Goal: Entertainment & Leisure: Consume media (video, audio)

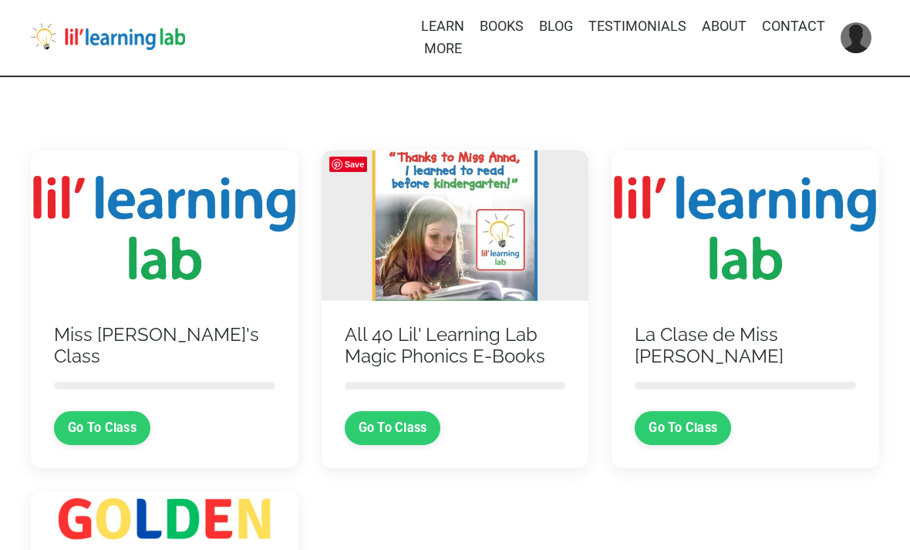
click at [114, 430] on link "Go To Class" at bounding box center [102, 428] width 96 height 34
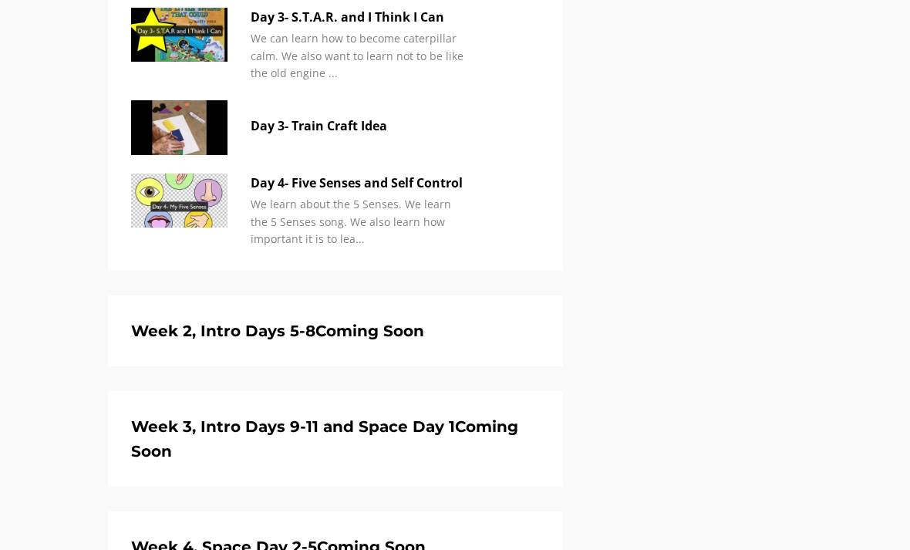
scroll to position [1223, 0]
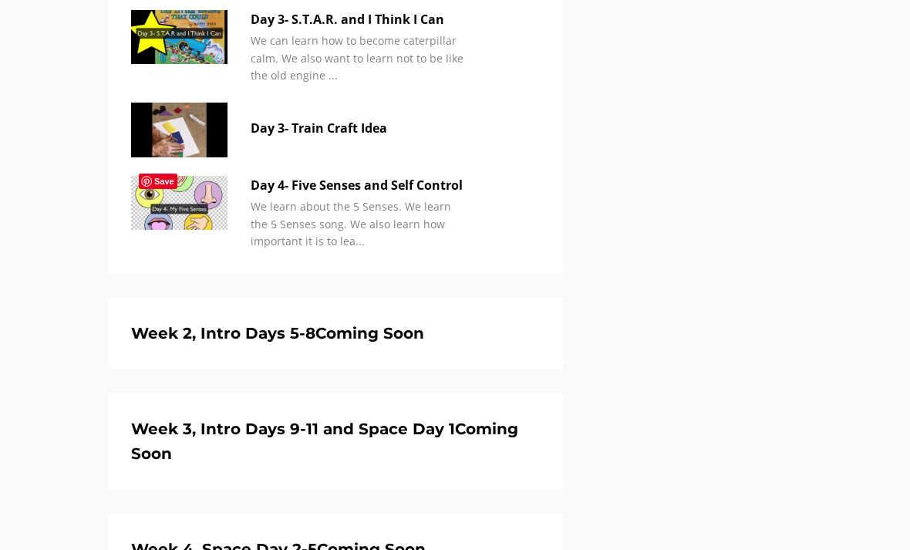
click at [455, 321] on h5 "Week 2, Intro Days 5-8 Coming Soon" at bounding box center [335, 333] width 409 height 25
click at [457, 328] on h5 "Week 2, Intro Days 5-8 Coming Soon" at bounding box center [335, 333] width 409 height 25
click at [457, 327] on h5 "Week 2, Intro Days 5-8 Coming Soon" at bounding box center [335, 333] width 409 height 25
click at [465, 324] on h5 "Week 2, Intro Days 5-8 Coming Soon" at bounding box center [335, 333] width 409 height 25
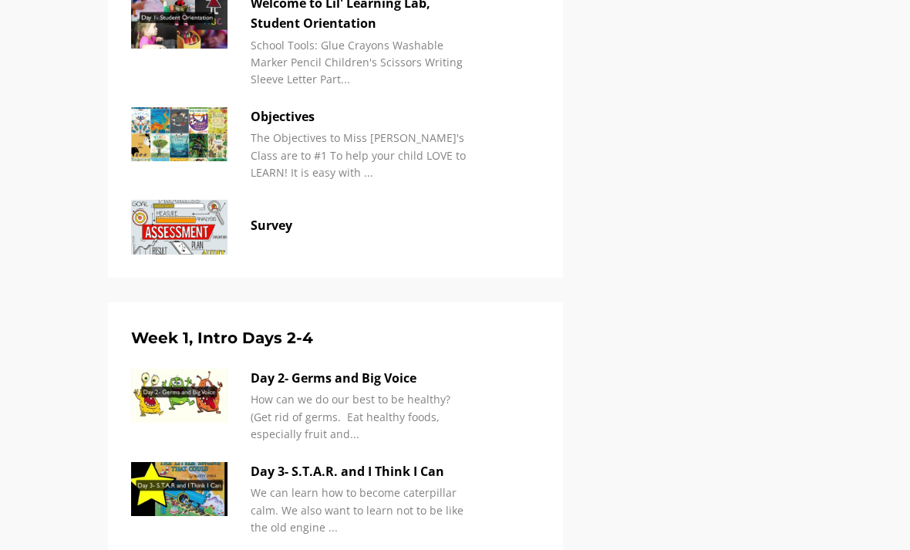
scroll to position [764, 0]
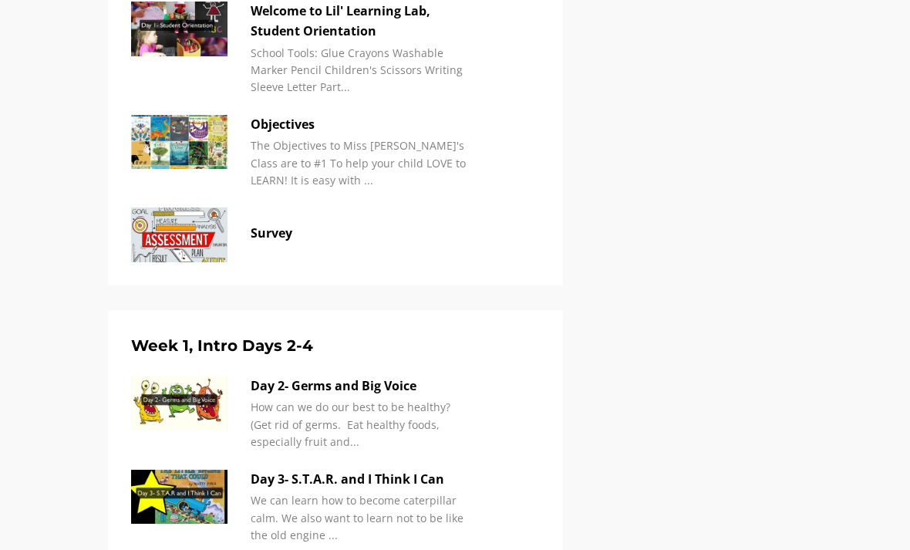
click at [319, 387] on p "Day 2- Germs and Big Voice" at bounding box center [359, 386] width 216 height 20
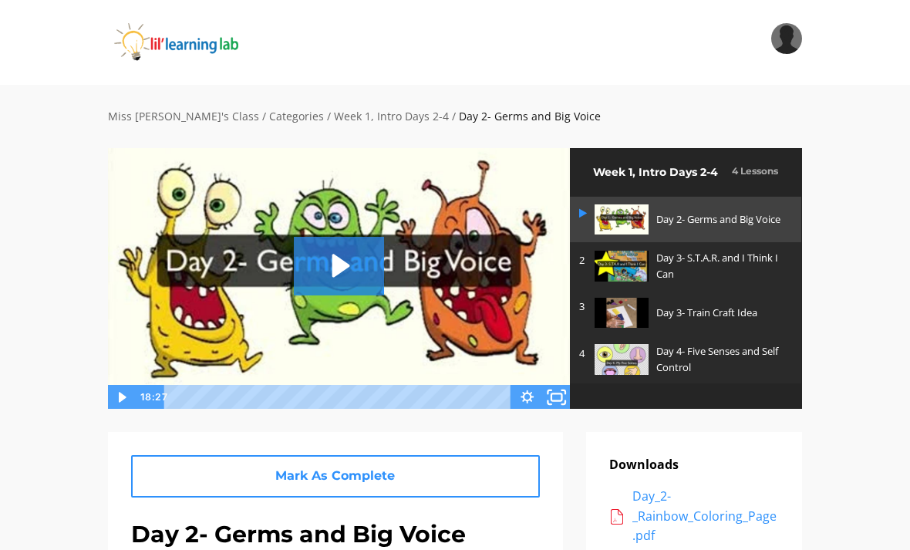
click at [563, 406] on icon "Fullscreen" at bounding box center [556, 396] width 35 height 29
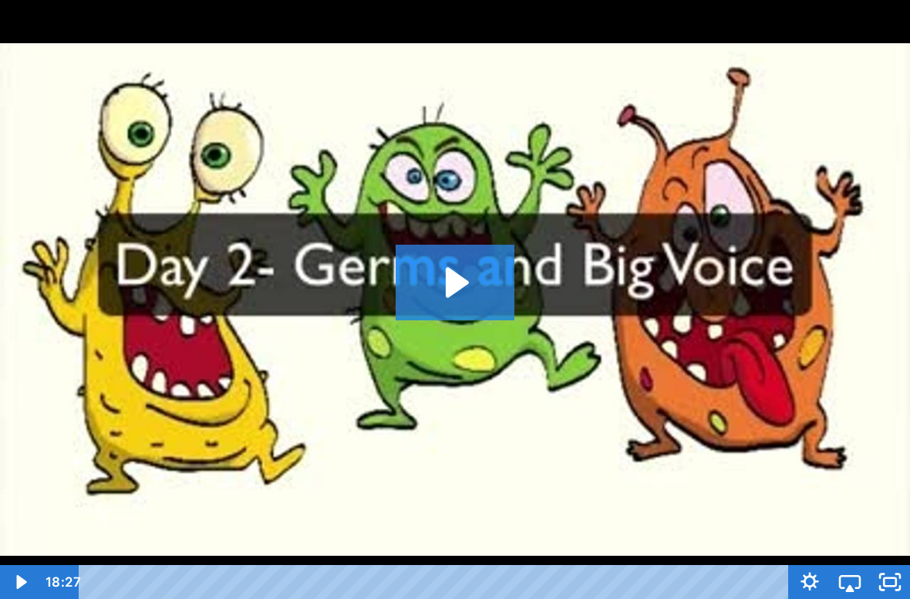
click at [371, 439] on img at bounding box center [455, 299] width 910 height 599
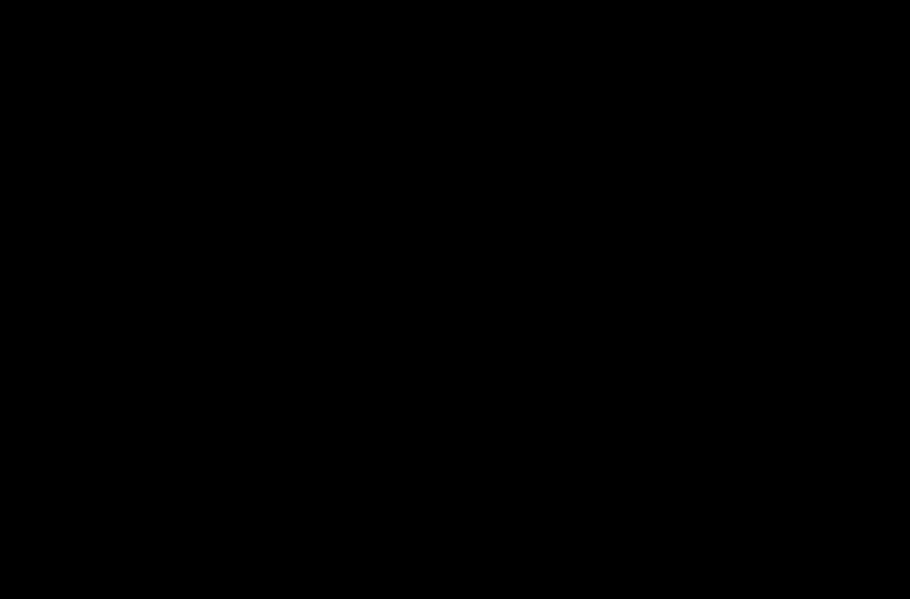
click at [339, 426] on div at bounding box center [455, 299] width 910 height 599
click at [491, 265] on div at bounding box center [455, 299] width 910 height 599
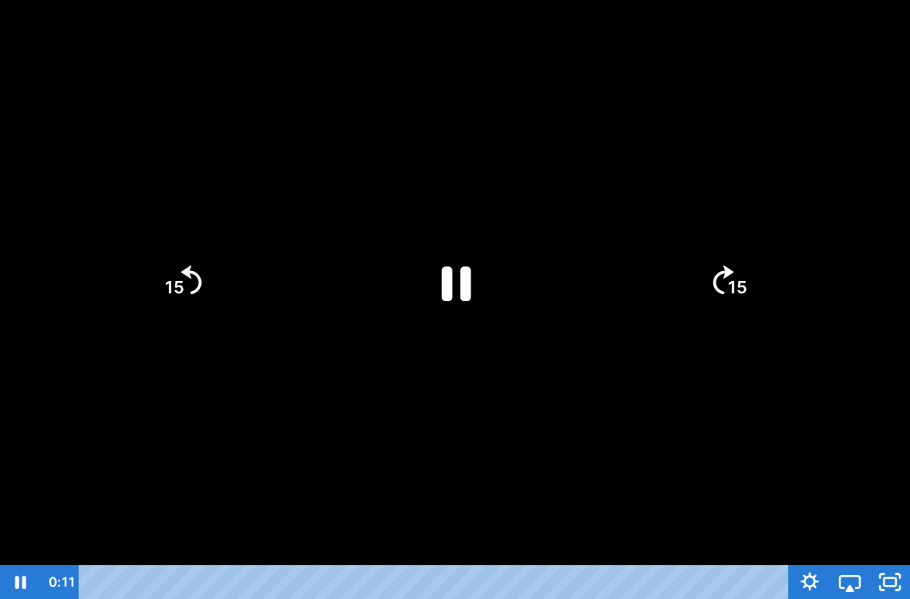
click at [462, 295] on icon "Pause" at bounding box center [456, 283] width 29 height 35
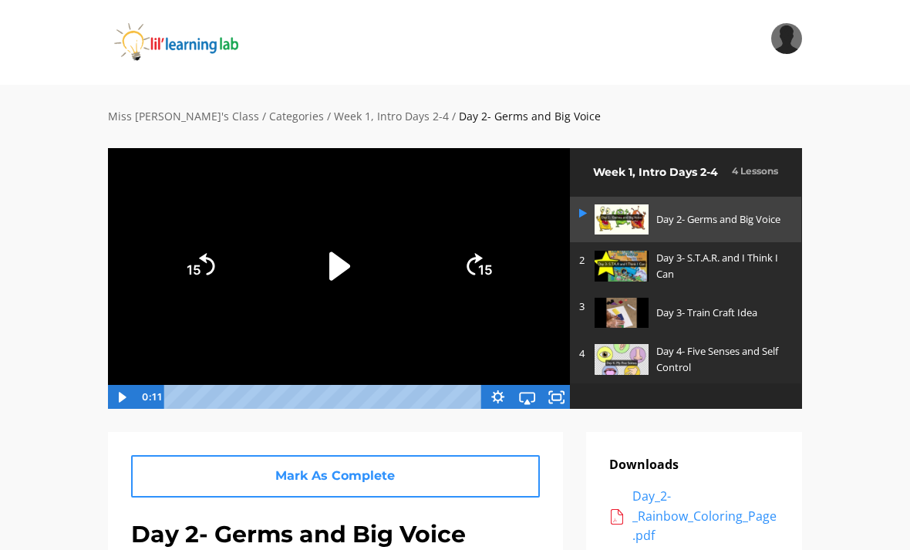
click at [558, 394] on icon "Fullscreen" at bounding box center [556, 397] width 29 height 25
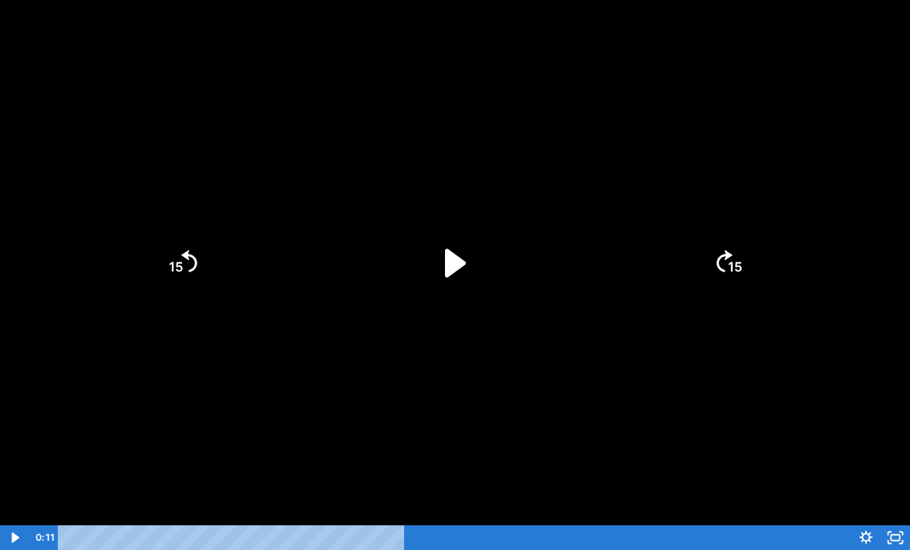
scroll to position [29, 0]
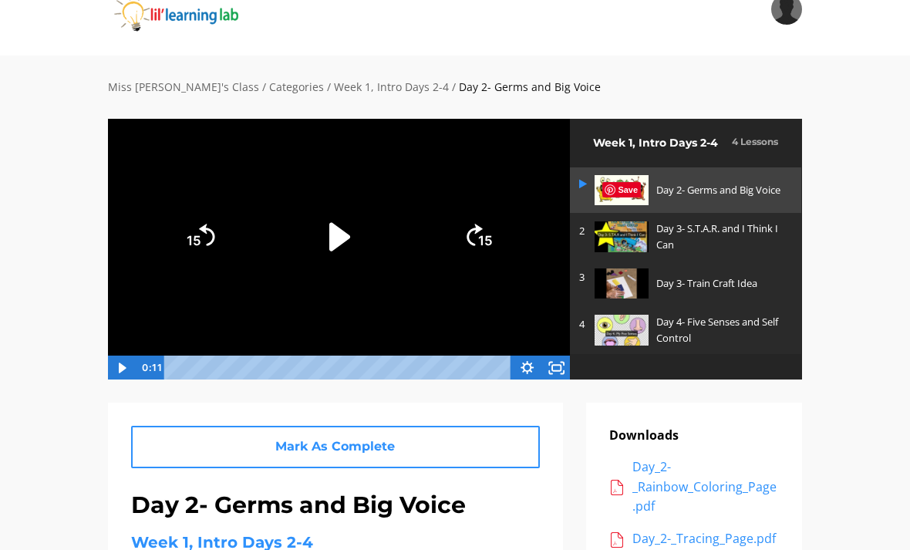
click at [332, 241] on icon "Play Video" at bounding box center [339, 236] width 21 height 29
click at [555, 366] on icon "Fullscreen" at bounding box center [556, 368] width 29 height 25
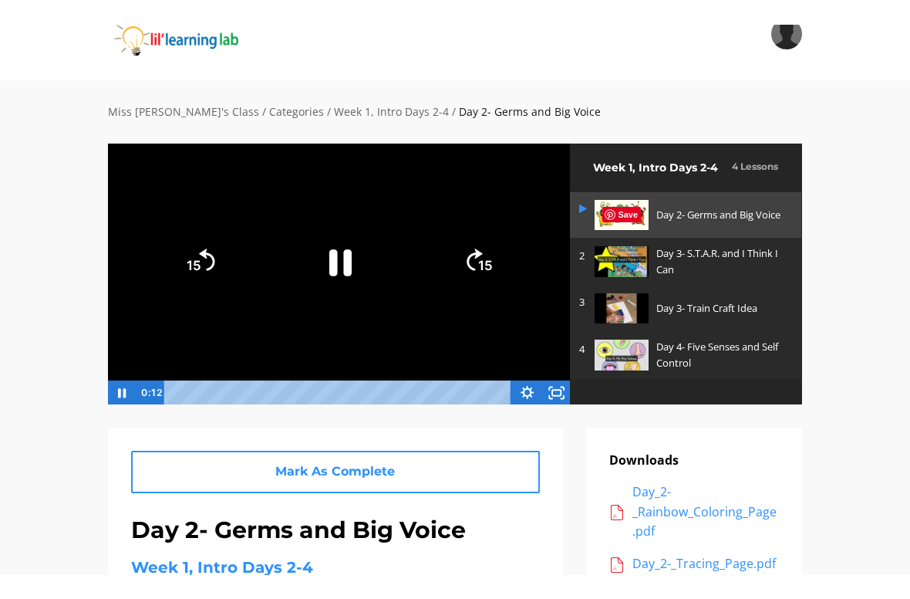
scroll to position [0, 0]
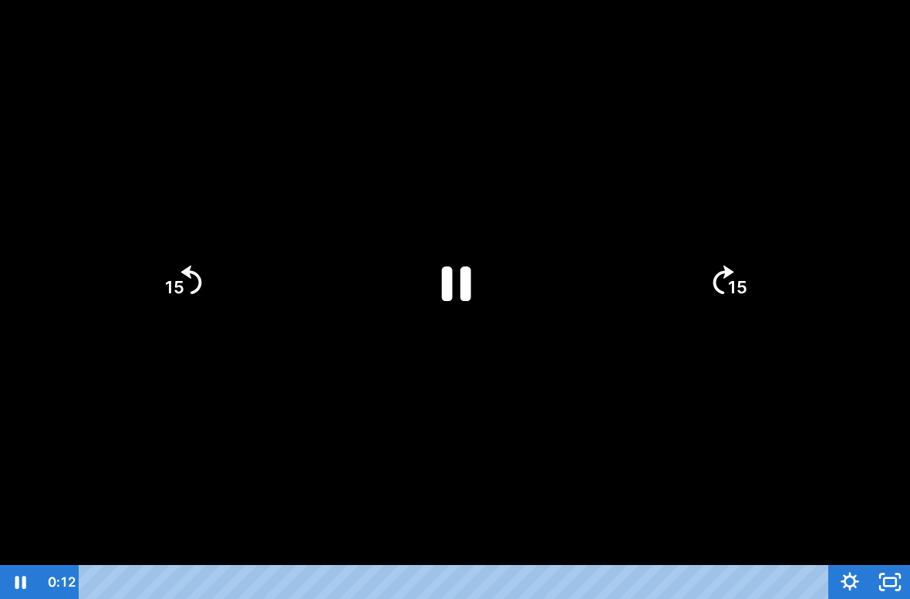
click at [439, 279] on icon "Pause" at bounding box center [455, 282] width 106 height 106
click at [449, 292] on icon "Play Video" at bounding box center [455, 282] width 27 height 37
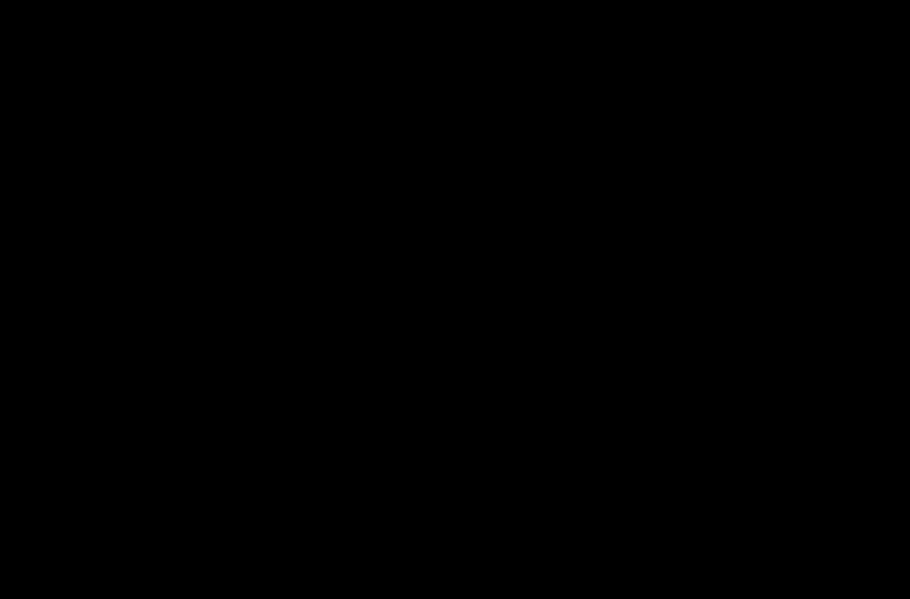
click at [212, 423] on div at bounding box center [455, 299] width 910 height 599
click at [224, 400] on div at bounding box center [455, 299] width 910 height 599
click at [296, 477] on div at bounding box center [455, 299] width 910 height 599
click at [502, 386] on div at bounding box center [455, 299] width 910 height 599
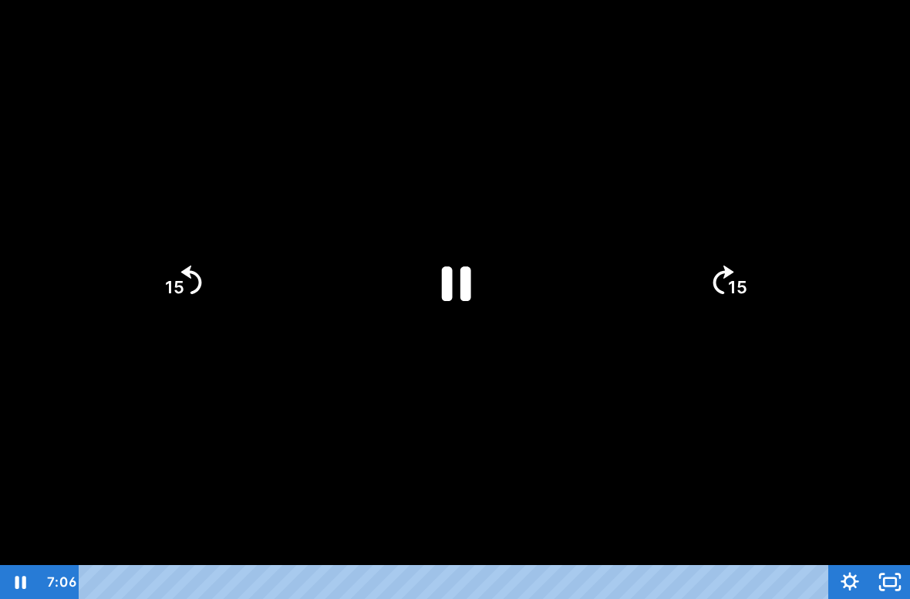
click at [467, 278] on icon "Pause" at bounding box center [456, 283] width 29 height 35
click at [449, 278] on icon "Play Video" at bounding box center [455, 283] width 31 height 42
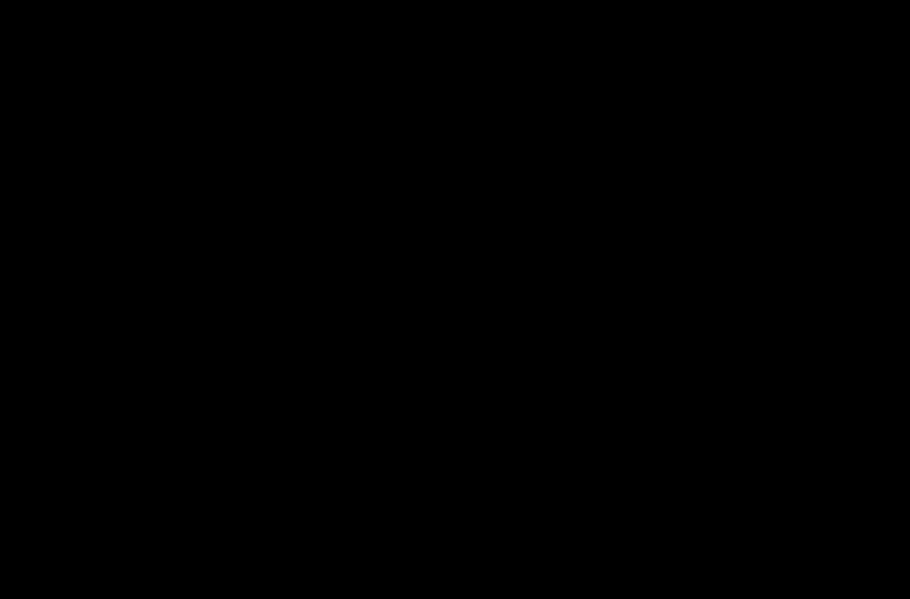
click at [294, 500] on div at bounding box center [455, 299] width 910 height 599
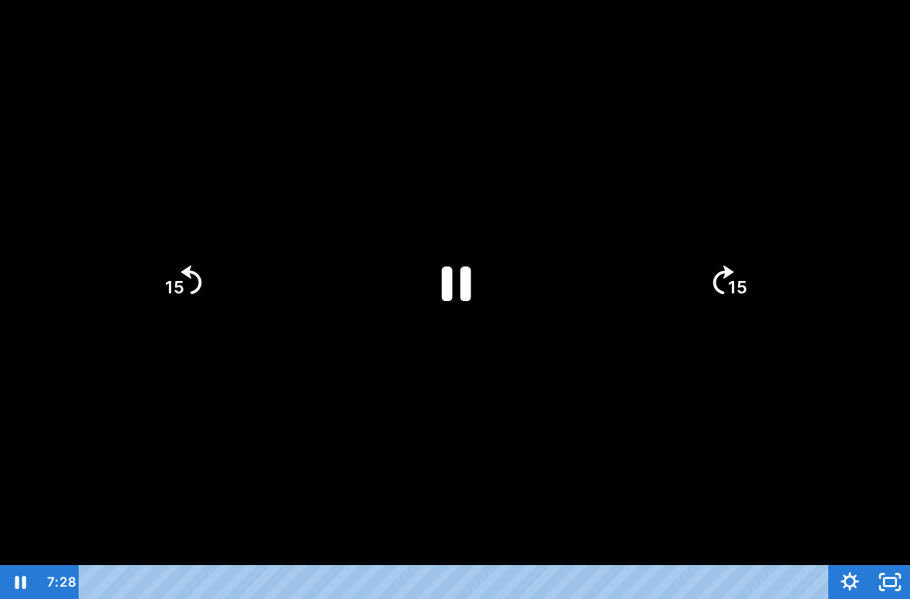
click at [283, 491] on div at bounding box center [455, 299] width 910 height 599
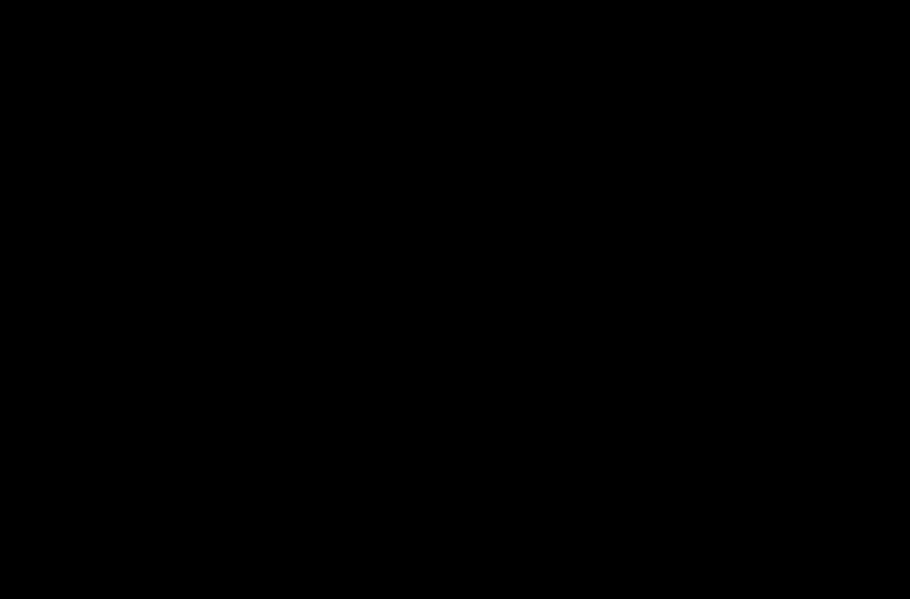
click at [283, 490] on div at bounding box center [455, 299] width 910 height 599
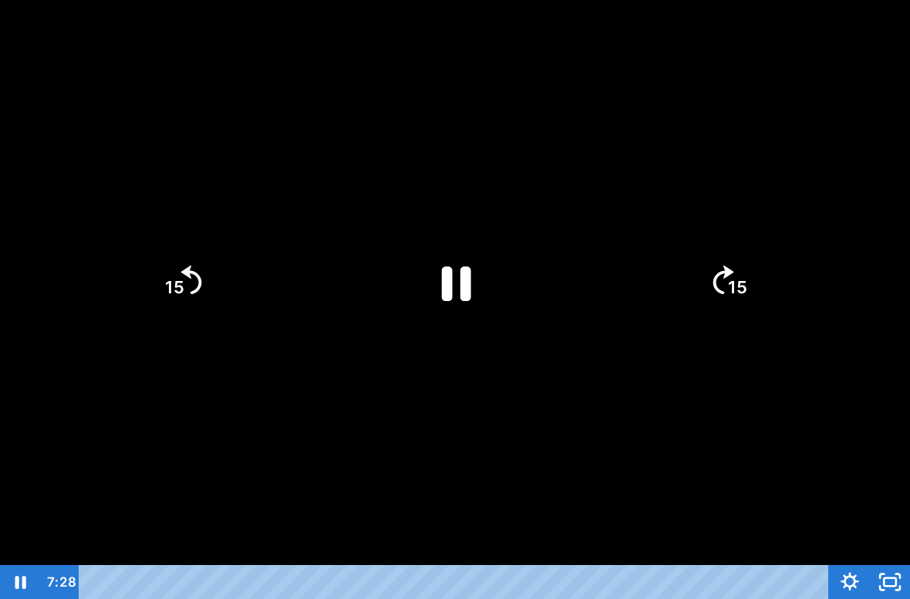
click at [279, 489] on div at bounding box center [455, 299] width 910 height 599
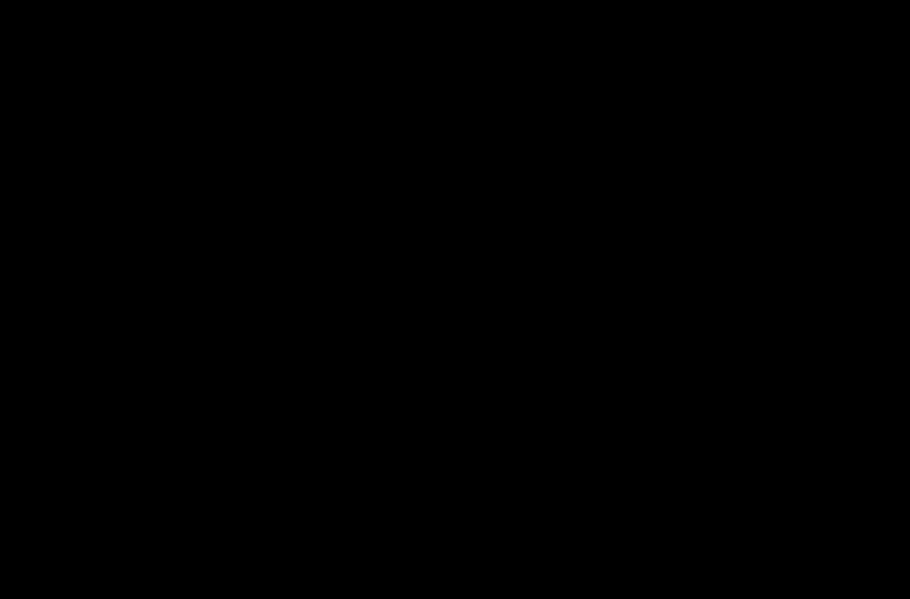
click at [279, 488] on div at bounding box center [455, 299] width 910 height 599
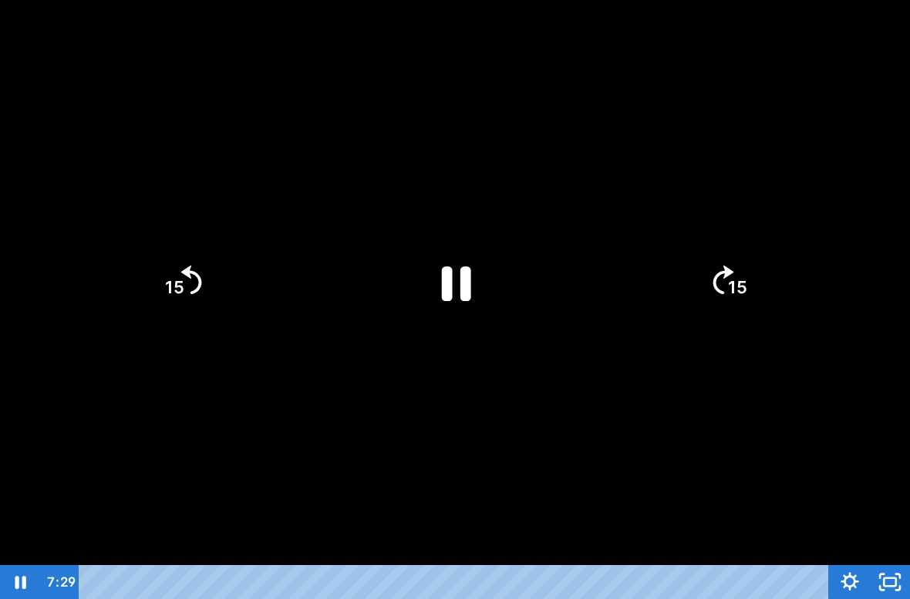
click at [270, 488] on div at bounding box center [455, 299] width 910 height 599
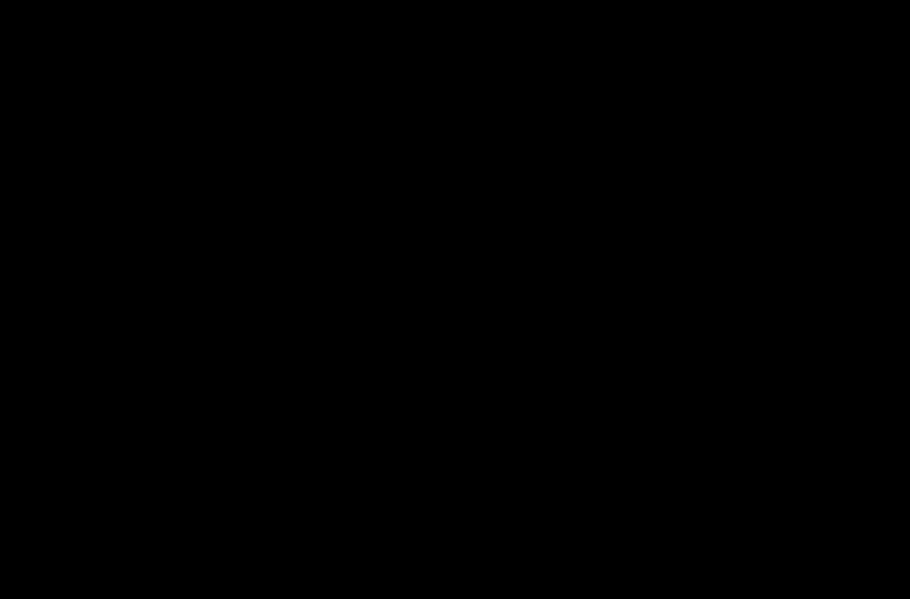
click at [270, 484] on div at bounding box center [455, 299] width 910 height 599
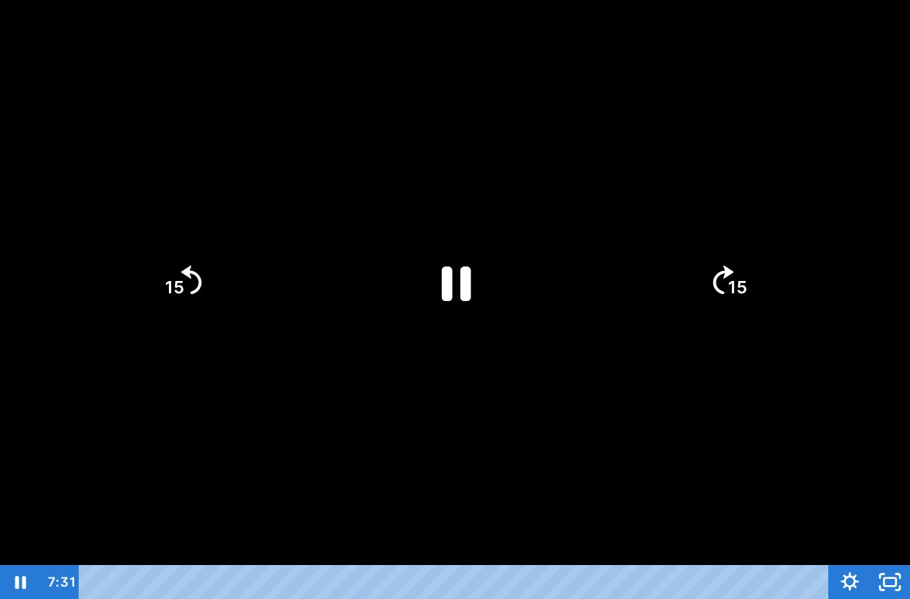
click at [270, 485] on div at bounding box center [455, 299] width 910 height 599
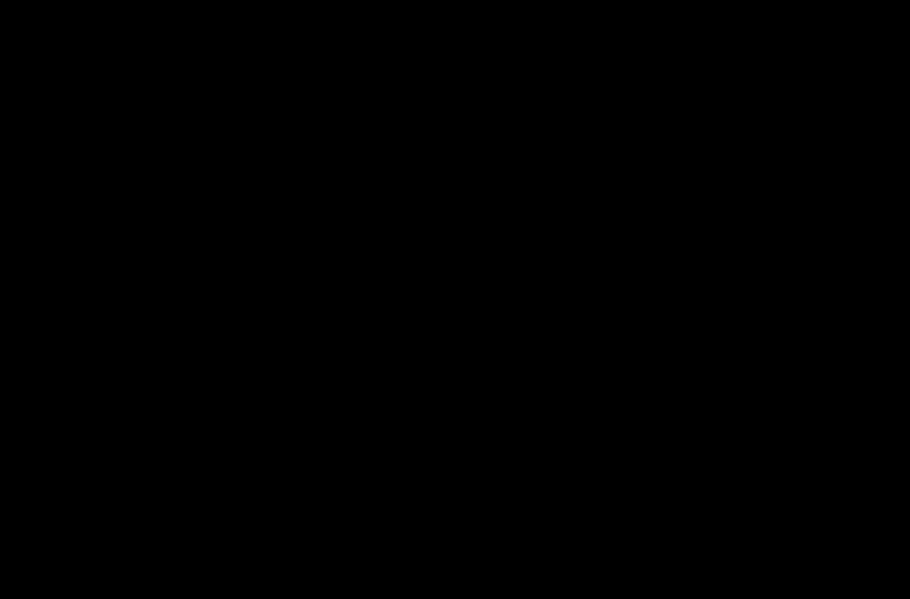
click at [270, 483] on div at bounding box center [455, 299] width 910 height 599
click at [113, 501] on div at bounding box center [455, 299] width 910 height 599
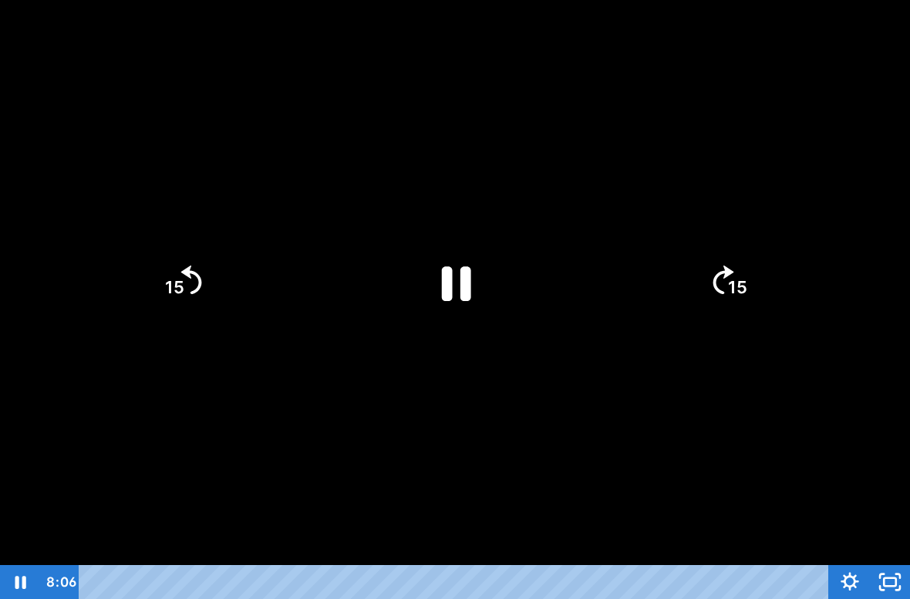
click at [61, 496] on div at bounding box center [455, 299] width 910 height 599
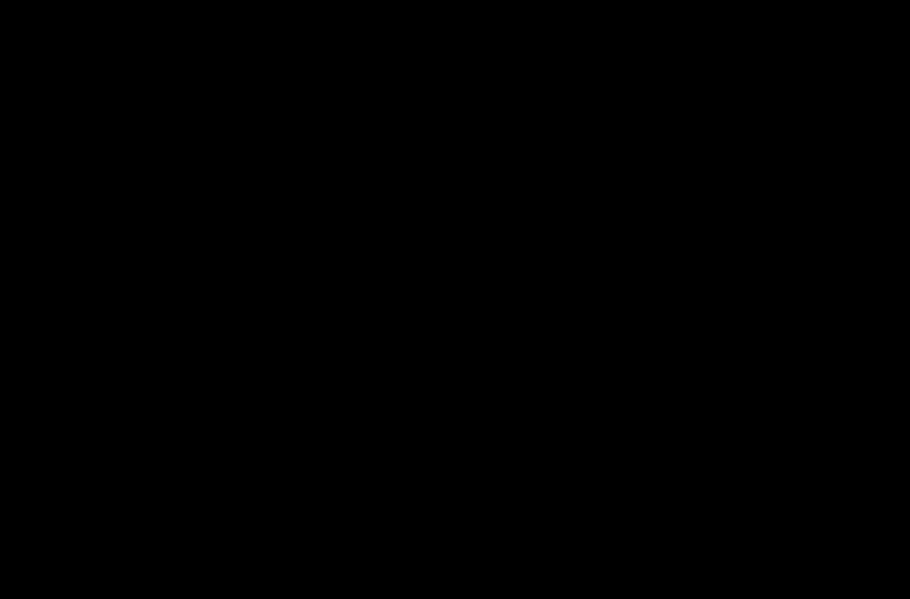
click at [57, 502] on div at bounding box center [455, 299] width 910 height 599
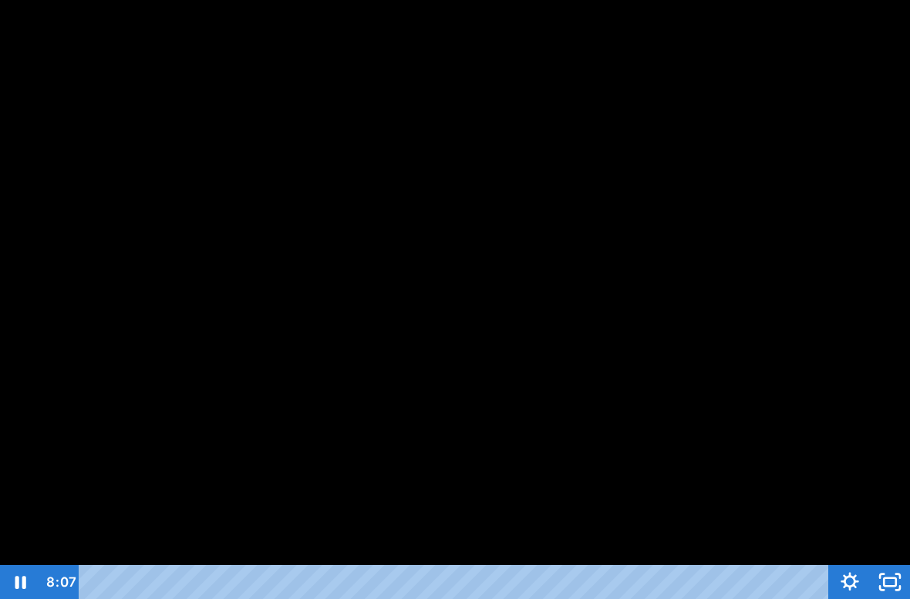
click at [57, 501] on div at bounding box center [455, 299] width 910 height 599
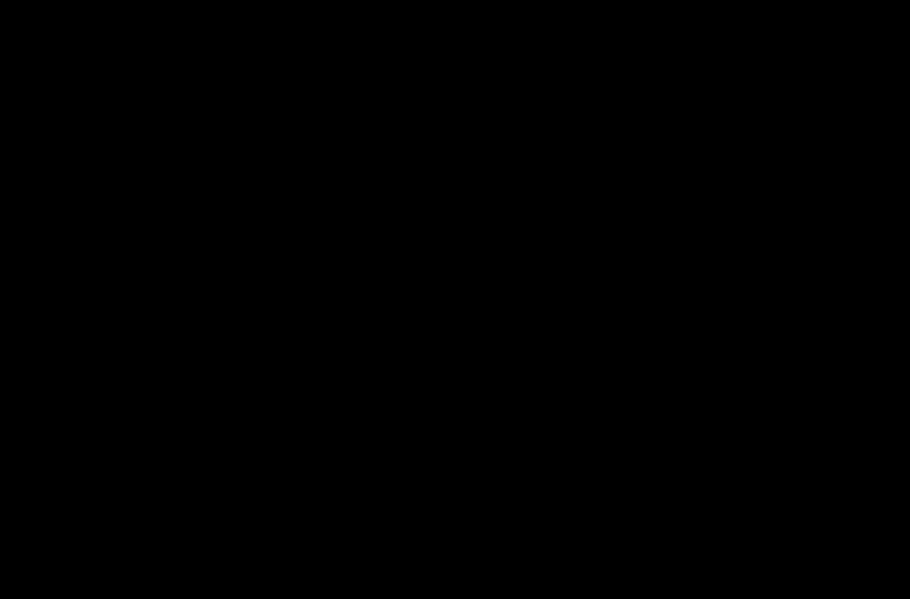
click at [56, 499] on div at bounding box center [455, 299] width 910 height 599
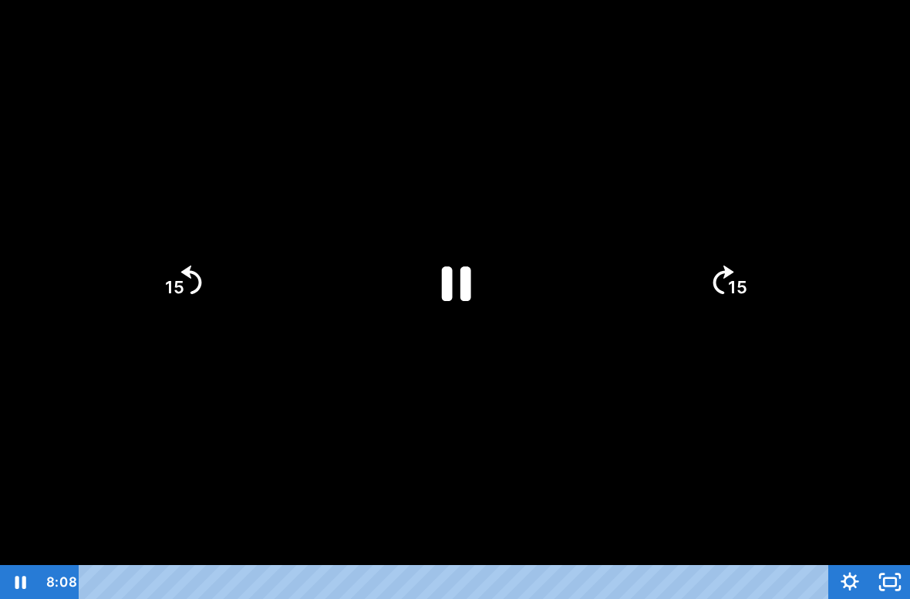
click at [51, 504] on div at bounding box center [455, 299] width 910 height 599
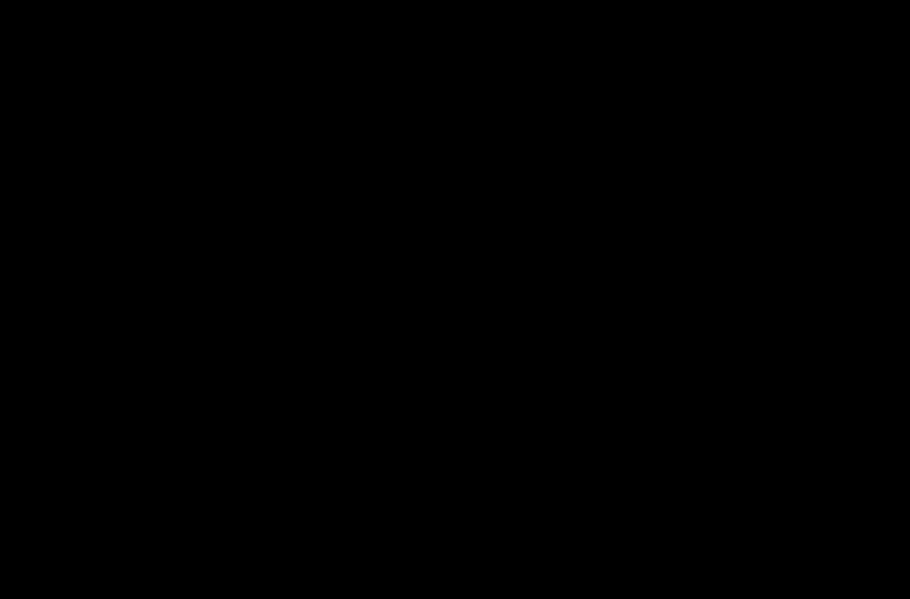
click at [52, 501] on div at bounding box center [455, 299] width 910 height 599
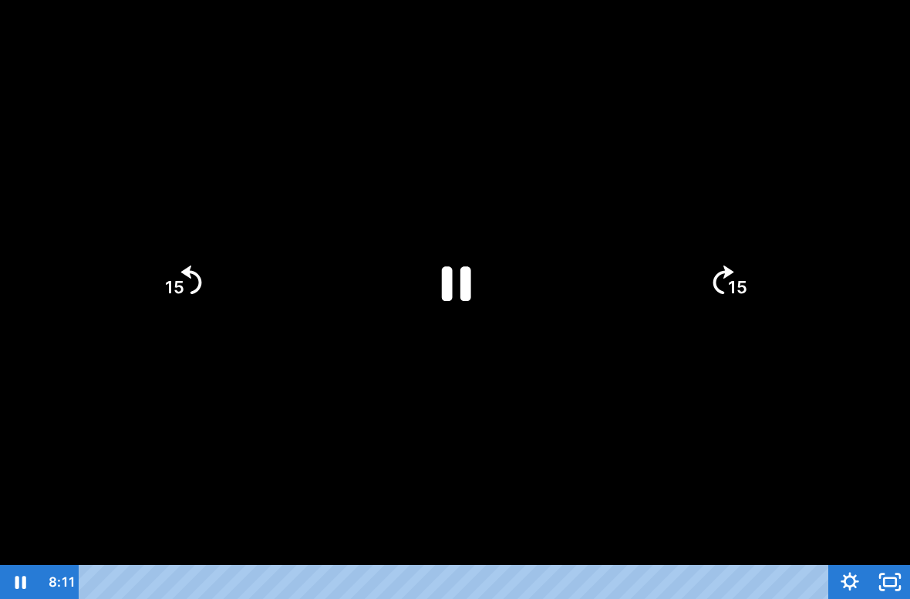
click at [49, 502] on div at bounding box center [455, 299] width 910 height 599
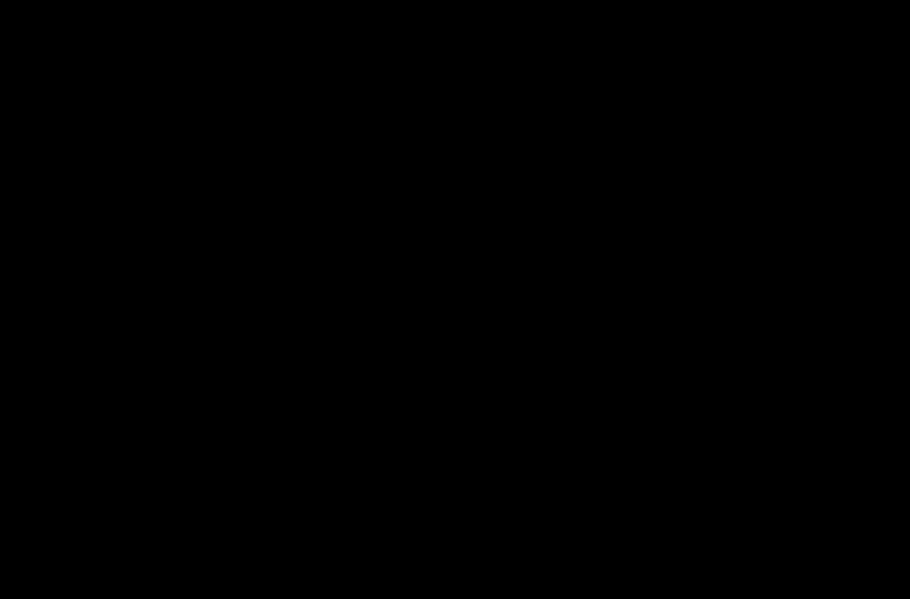
click at [44, 493] on div at bounding box center [455, 299] width 910 height 599
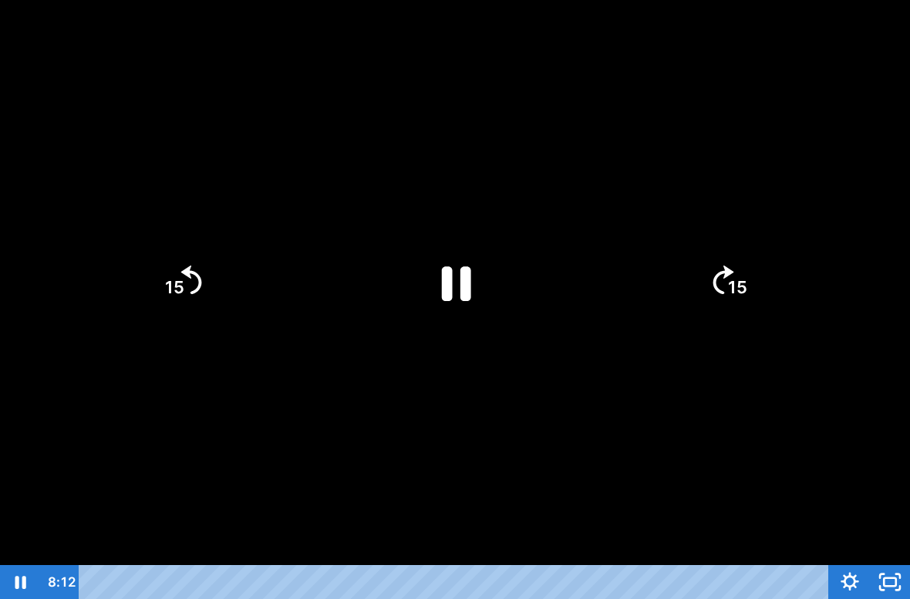
click at [44, 494] on div at bounding box center [455, 299] width 910 height 599
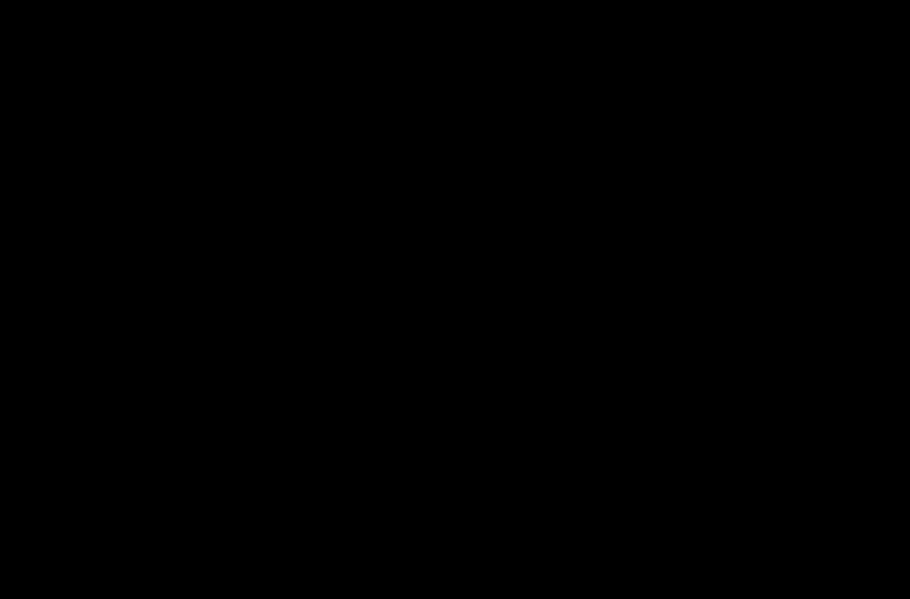
click at [44, 493] on div at bounding box center [455, 299] width 910 height 599
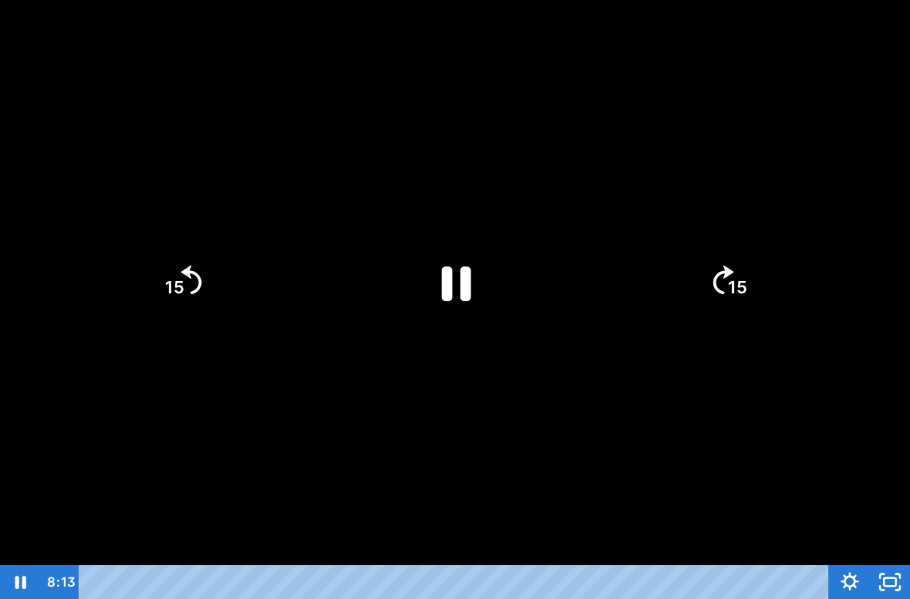
click at [43, 496] on div at bounding box center [455, 299] width 910 height 599
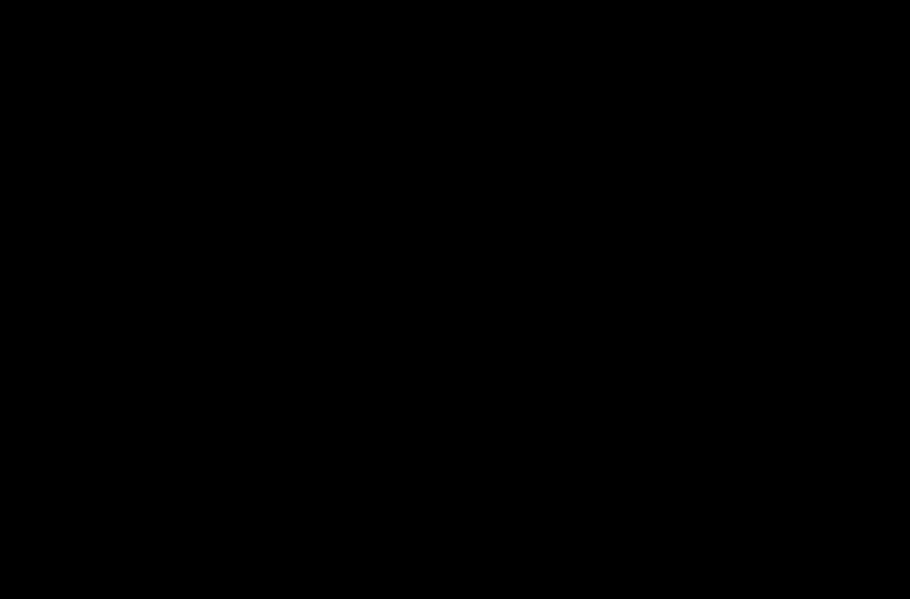
click at [43, 496] on div at bounding box center [455, 299] width 910 height 599
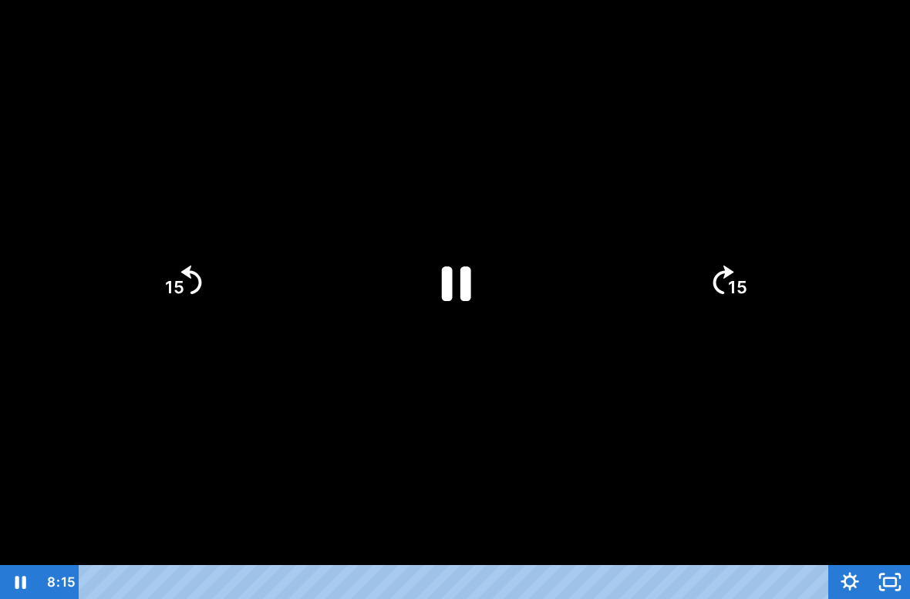
click at [42, 496] on div at bounding box center [455, 299] width 910 height 599
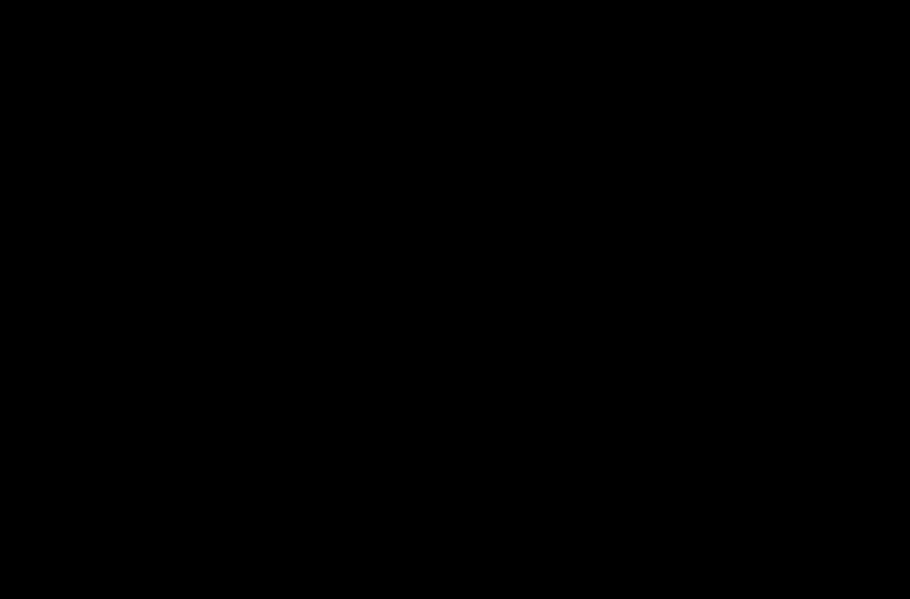
click at [40, 494] on div at bounding box center [455, 299] width 910 height 599
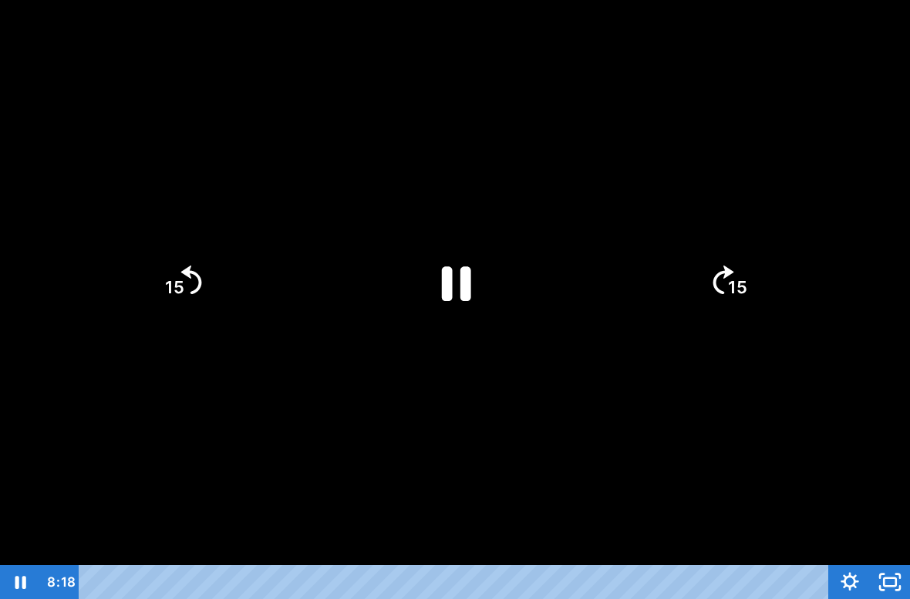
click at [42, 494] on div at bounding box center [455, 299] width 910 height 599
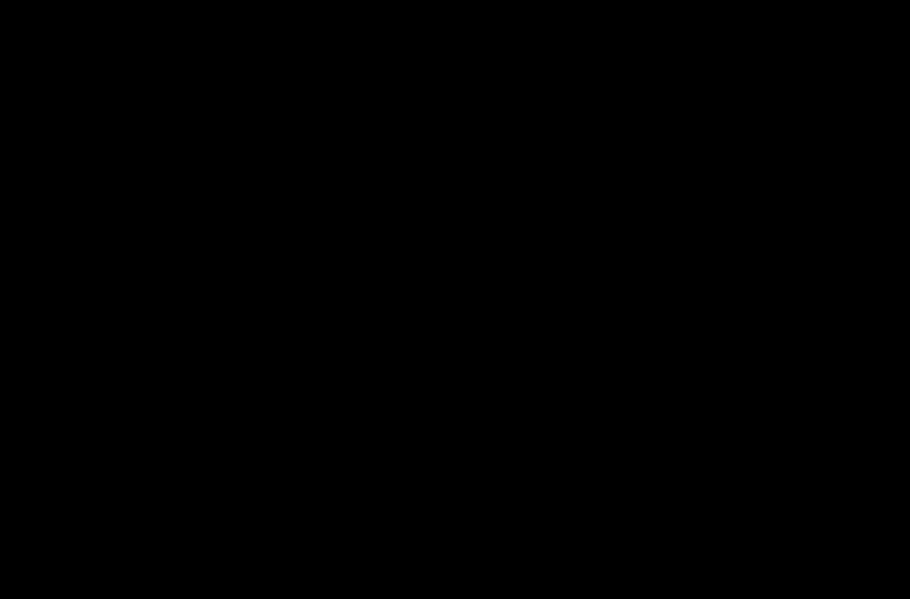
click at [42, 491] on div at bounding box center [455, 299] width 910 height 599
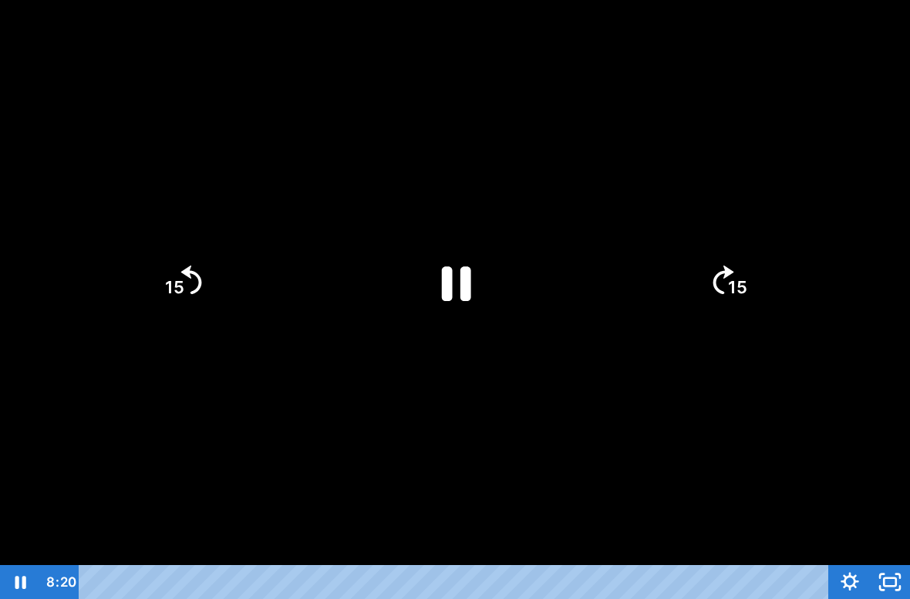
click at [40, 475] on div at bounding box center [455, 299] width 910 height 599
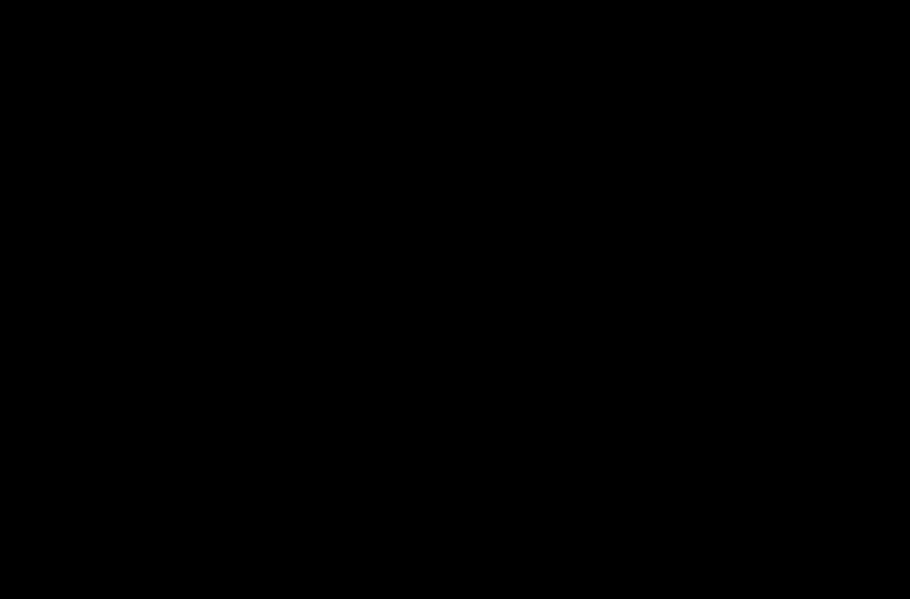
click at [37, 476] on div at bounding box center [455, 299] width 910 height 599
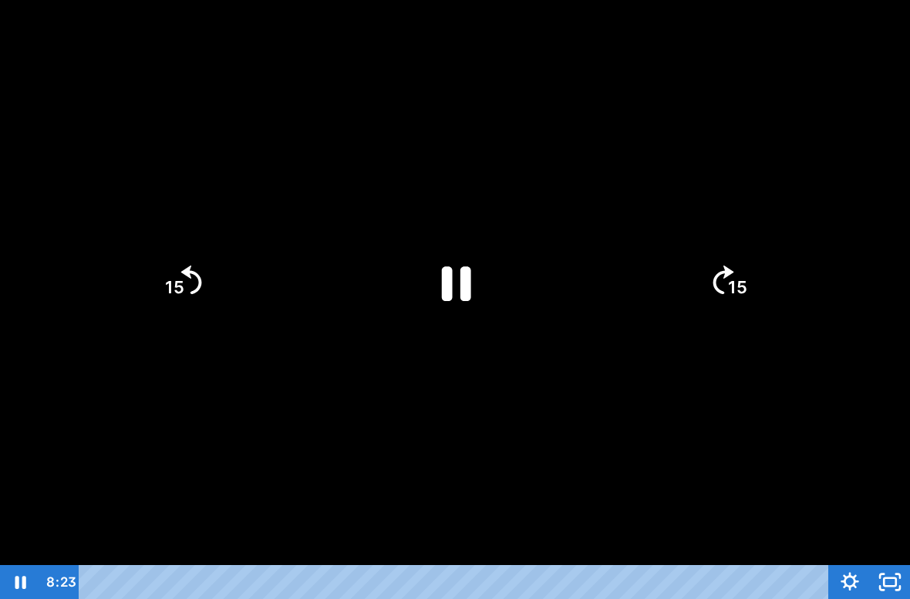
click at [33, 463] on div at bounding box center [455, 299] width 910 height 599
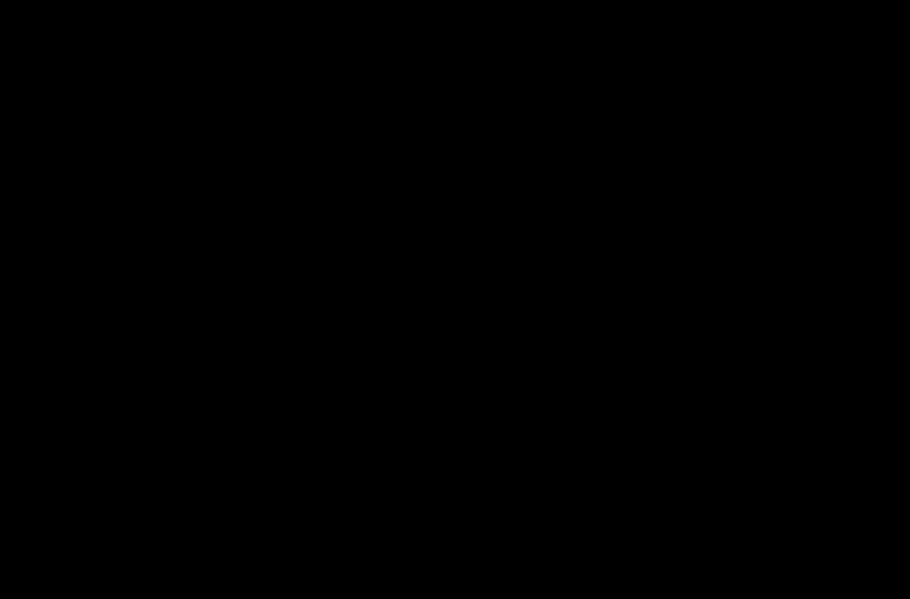
click at [32, 479] on div at bounding box center [455, 299] width 910 height 599
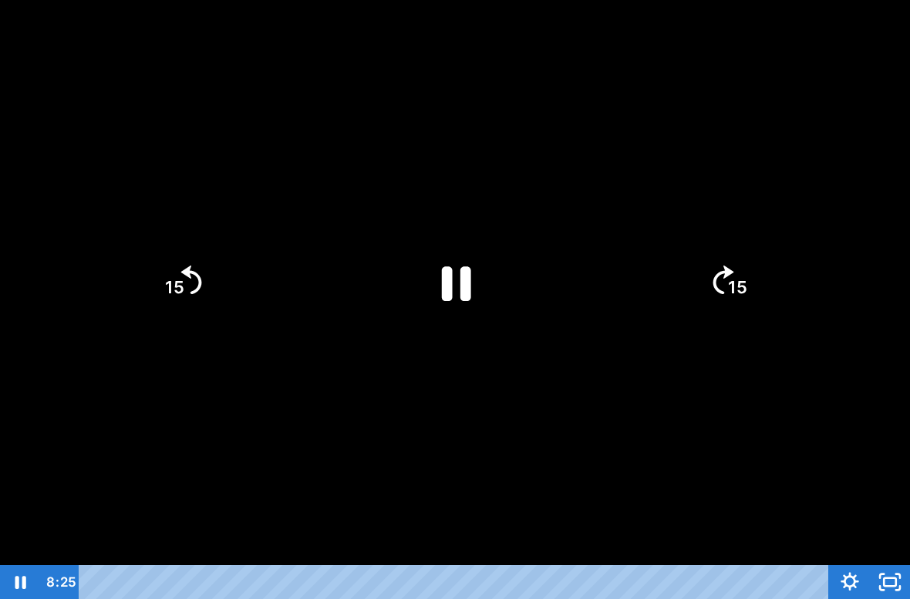
click at [33, 485] on div at bounding box center [455, 299] width 910 height 599
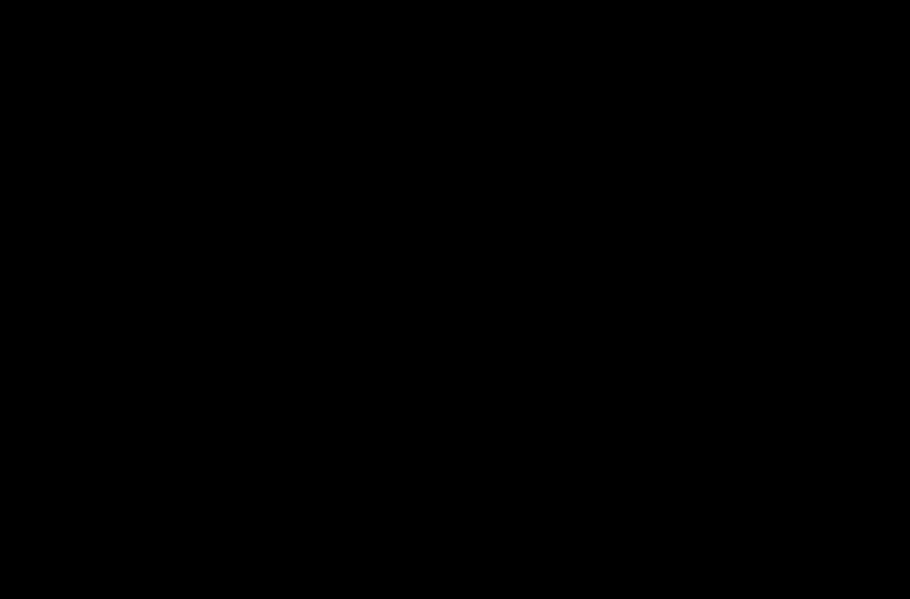
click at [24, 487] on div at bounding box center [455, 299] width 910 height 599
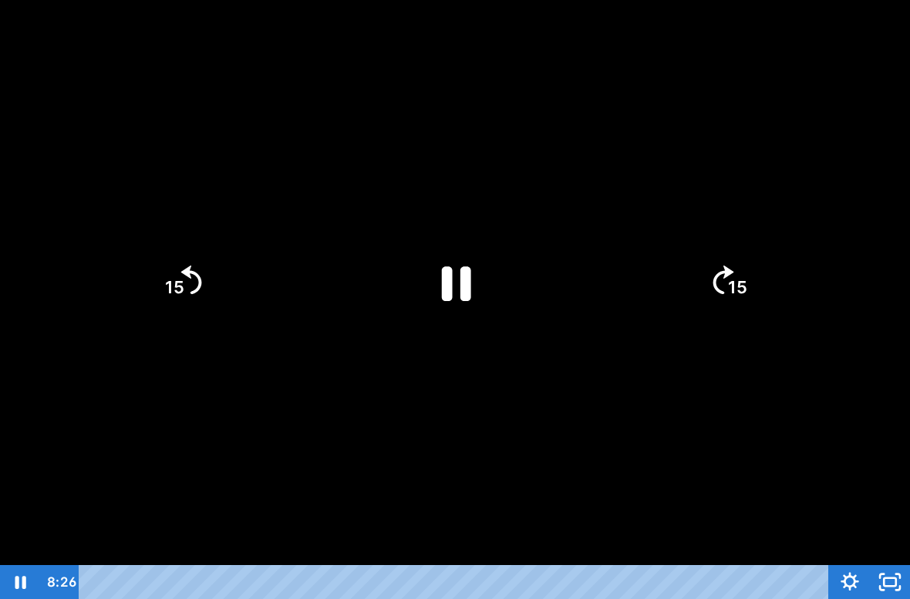
click at [23, 486] on div at bounding box center [455, 299] width 910 height 599
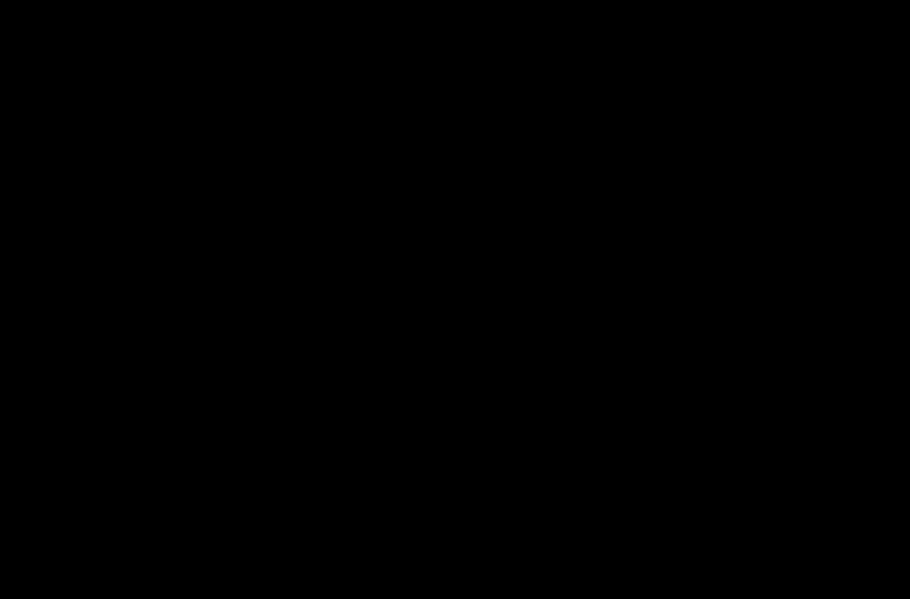
click at [29, 491] on div at bounding box center [455, 299] width 910 height 599
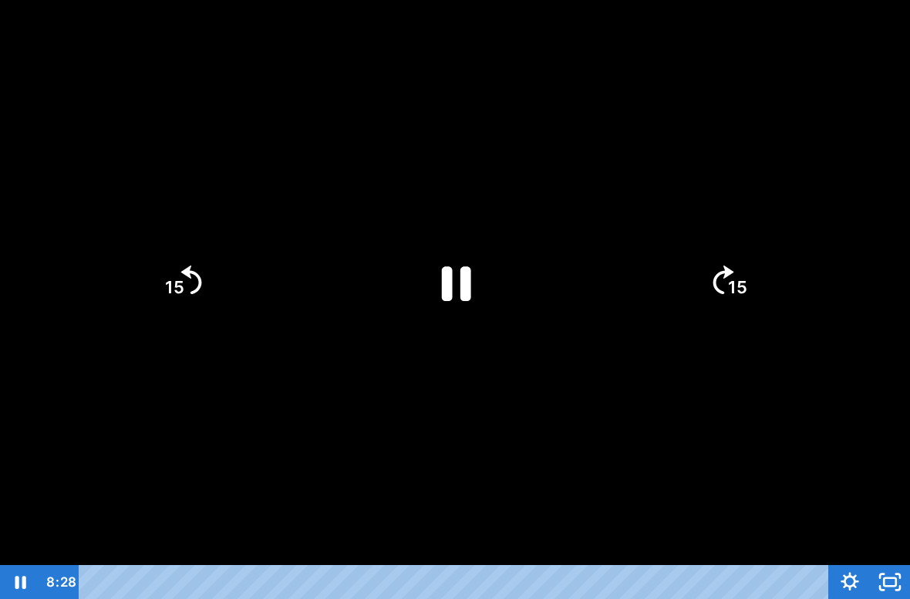
click at [30, 491] on div at bounding box center [455, 299] width 910 height 599
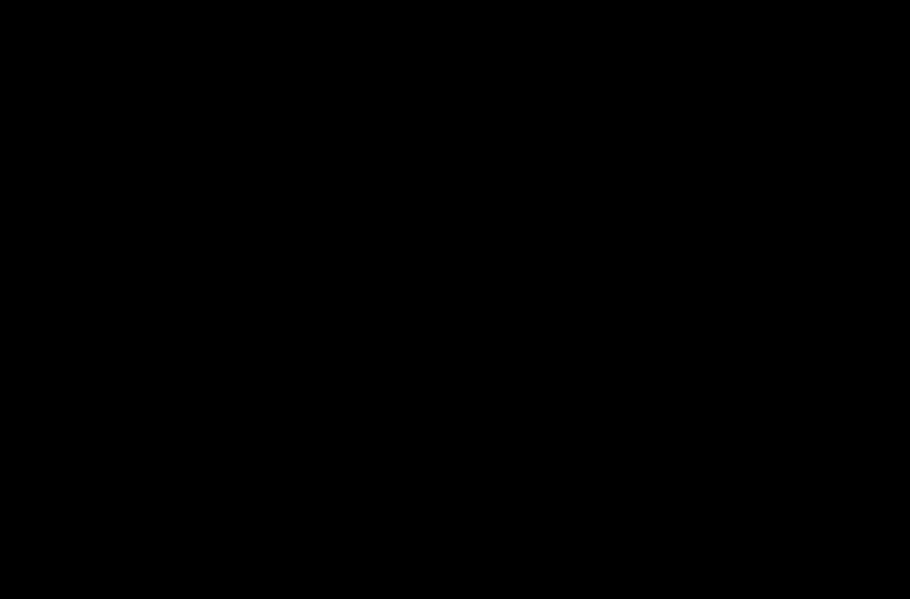
click at [33, 518] on div at bounding box center [455, 299] width 910 height 599
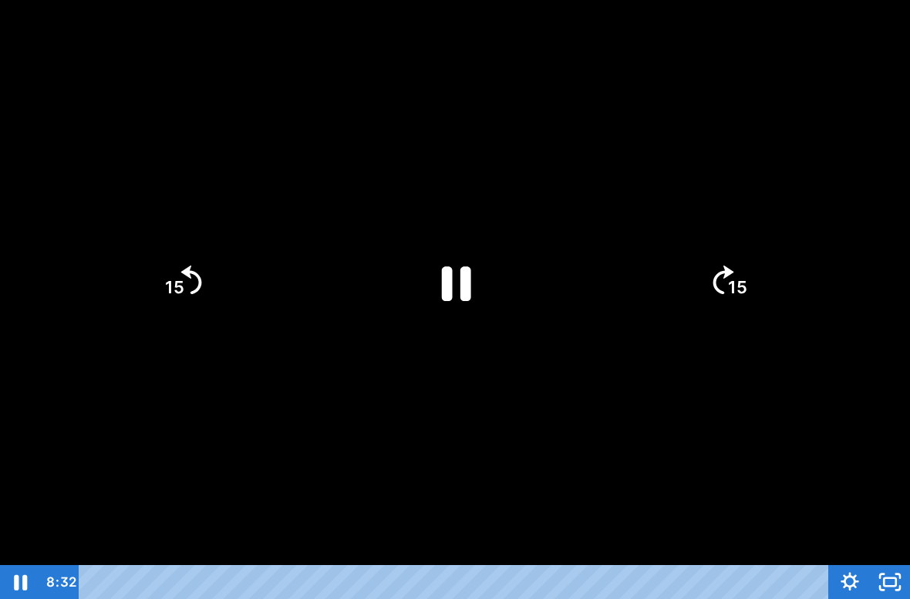
click at [18, 549] on icon "Pause" at bounding box center [20, 582] width 13 height 15
click at [430, 272] on icon "Play Video" at bounding box center [456, 283] width 120 height 120
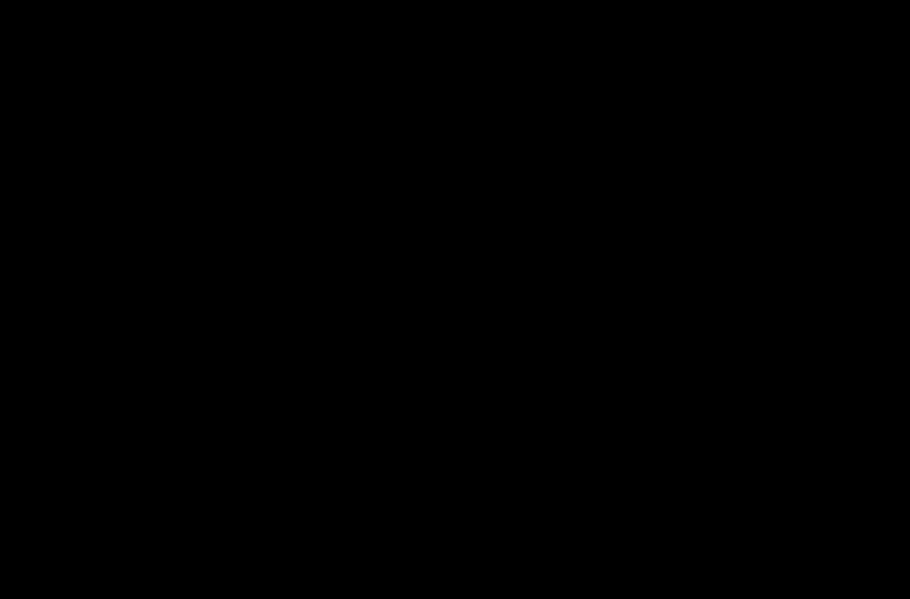
click at [769, 343] on div at bounding box center [455, 299] width 910 height 599
click at [57, 354] on div at bounding box center [455, 299] width 910 height 599
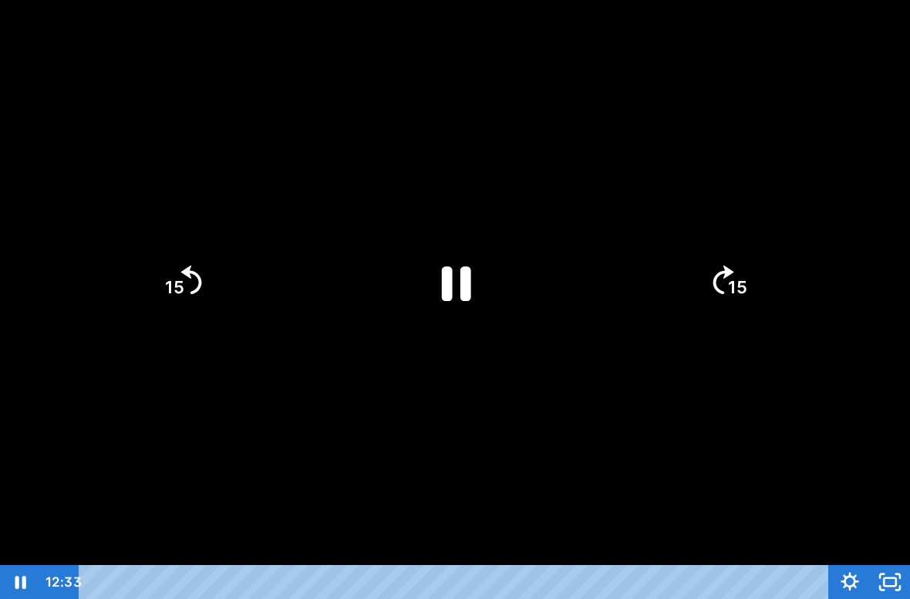
click at [866, 505] on div at bounding box center [455, 299] width 910 height 599
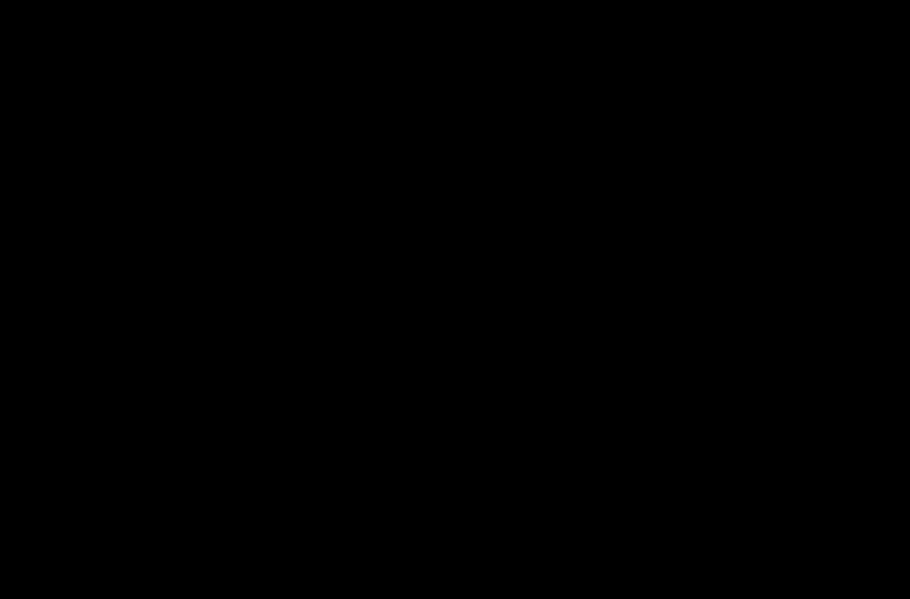
click at [53, 349] on div at bounding box center [455, 299] width 910 height 599
click at [25, 363] on div at bounding box center [455, 299] width 910 height 599
click at [3, 224] on div at bounding box center [455, 299] width 910 height 599
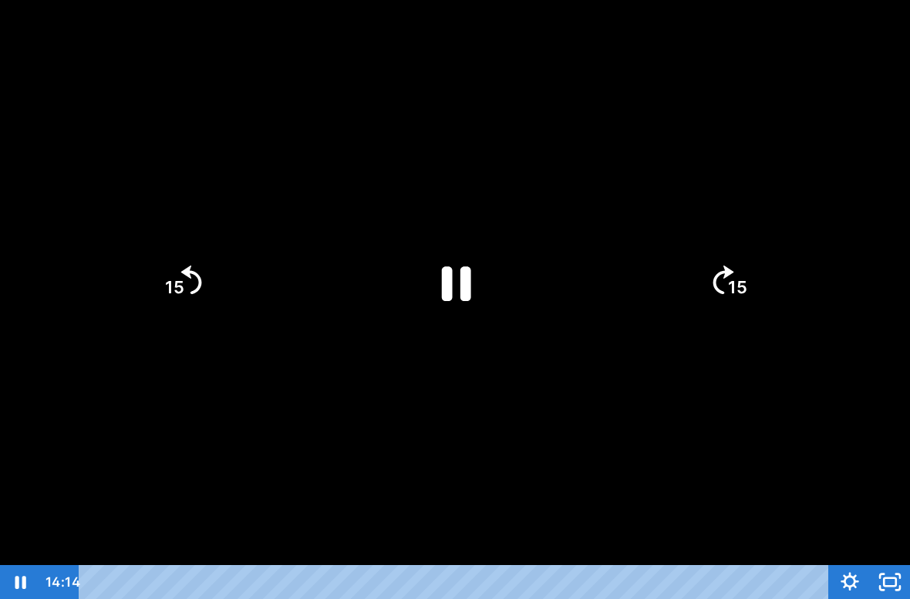
click at [35, 260] on div at bounding box center [455, 299] width 910 height 599
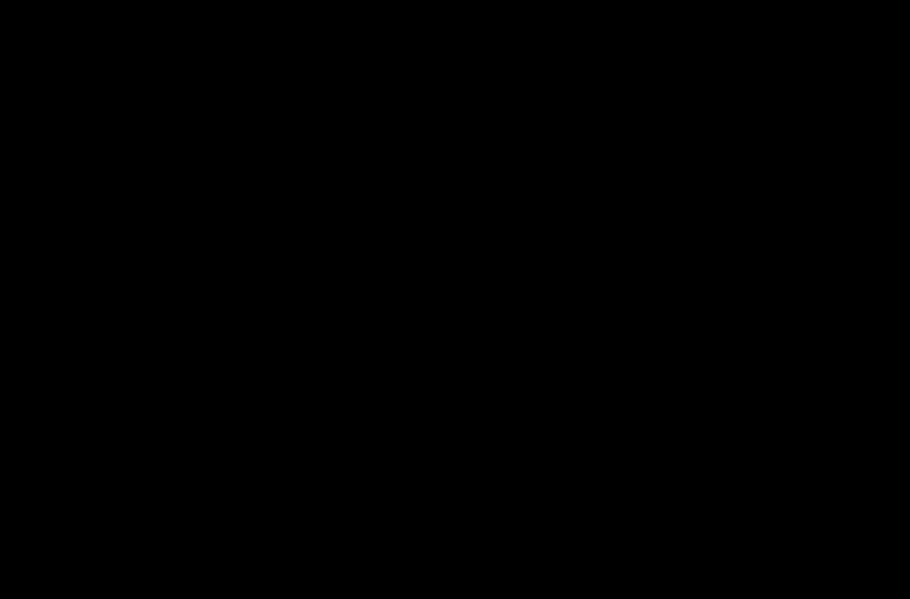
click at [10, 317] on div at bounding box center [455, 299] width 910 height 599
click at [9, 316] on div at bounding box center [455, 299] width 910 height 599
click at [18, 321] on div at bounding box center [455, 299] width 910 height 599
click at [14, 321] on div at bounding box center [455, 299] width 910 height 599
click at [8, 326] on div at bounding box center [455, 299] width 910 height 599
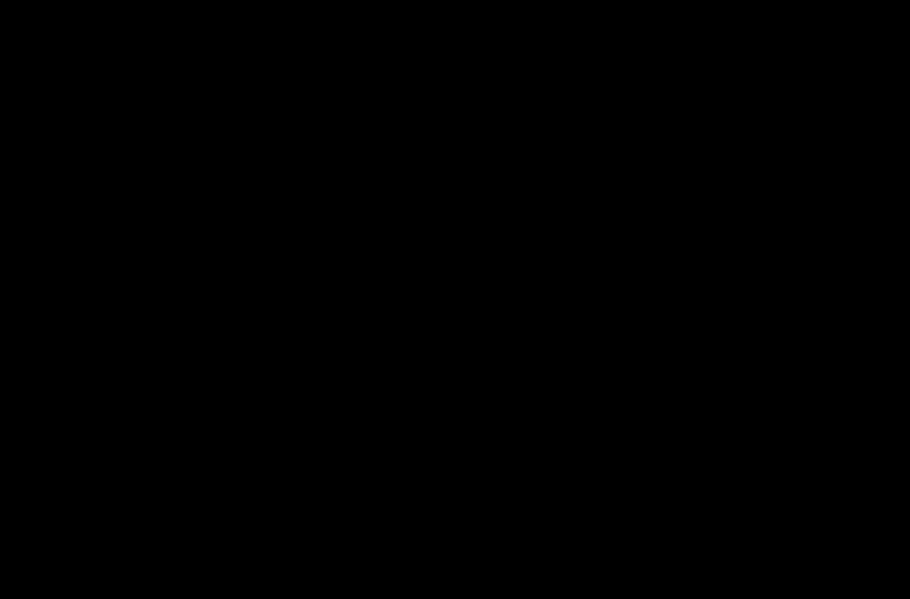
click at [6, 329] on div at bounding box center [455, 299] width 910 height 599
click at [2, 329] on div at bounding box center [455, 299] width 910 height 599
click at [2, 328] on div at bounding box center [455, 299] width 910 height 599
click at [2, 327] on div at bounding box center [455, 299] width 910 height 599
click at [5, 326] on div at bounding box center [455, 299] width 910 height 599
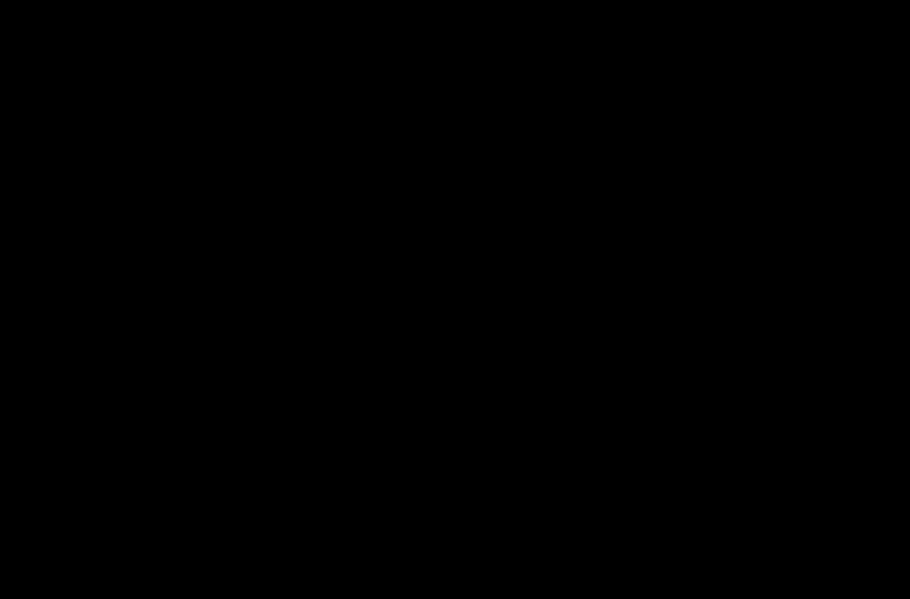
click at [8, 332] on div at bounding box center [455, 299] width 910 height 599
click at [8, 333] on div at bounding box center [455, 299] width 910 height 599
click at [5, 326] on div at bounding box center [455, 299] width 910 height 599
click at [18, 326] on div at bounding box center [455, 299] width 910 height 599
click at [20, 333] on div at bounding box center [455, 299] width 910 height 599
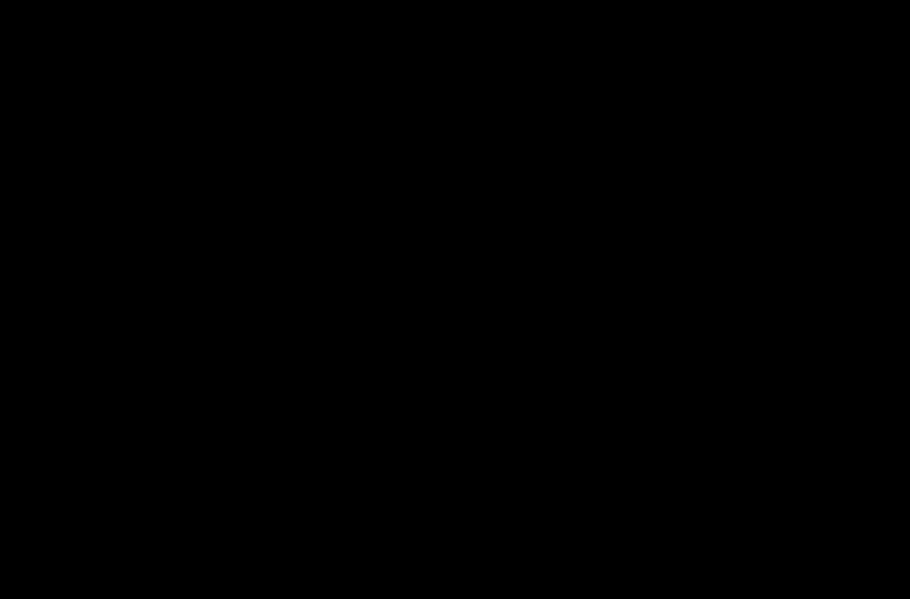
click at [19, 332] on div at bounding box center [455, 299] width 910 height 599
click at [15, 328] on div at bounding box center [455, 299] width 910 height 599
click at [8, 333] on div at bounding box center [455, 299] width 910 height 599
click at [3, 322] on div at bounding box center [455, 299] width 910 height 599
click at [8, 329] on div at bounding box center [455, 299] width 910 height 599
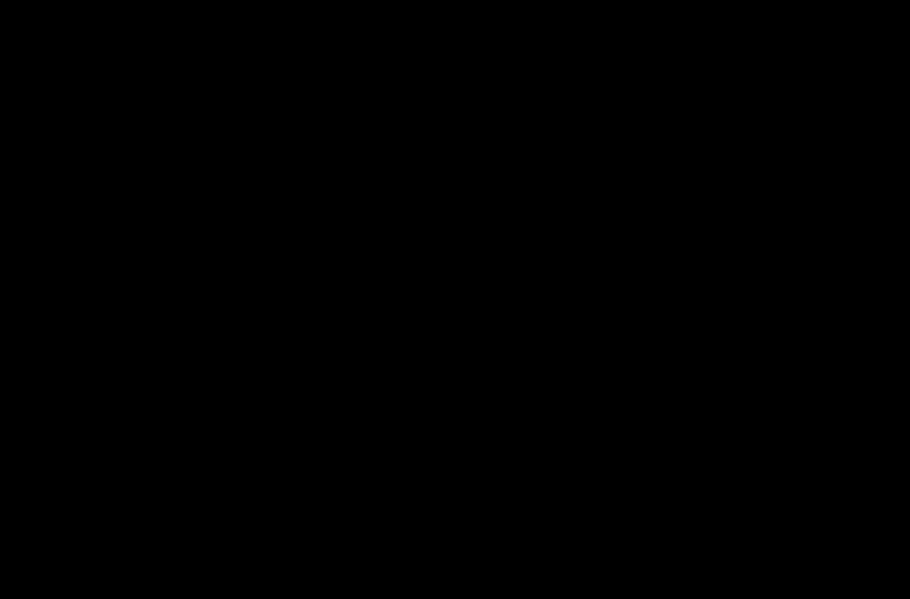
click at [23, 339] on div at bounding box center [455, 299] width 910 height 599
click at [31, 341] on div at bounding box center [455, 299] width 910 height 599
click at [29, 341] on div at bounding box center [455, 299] width 910 height 599
click at [24, 336] on div at bounding box center [455, 299] width 910 height 599
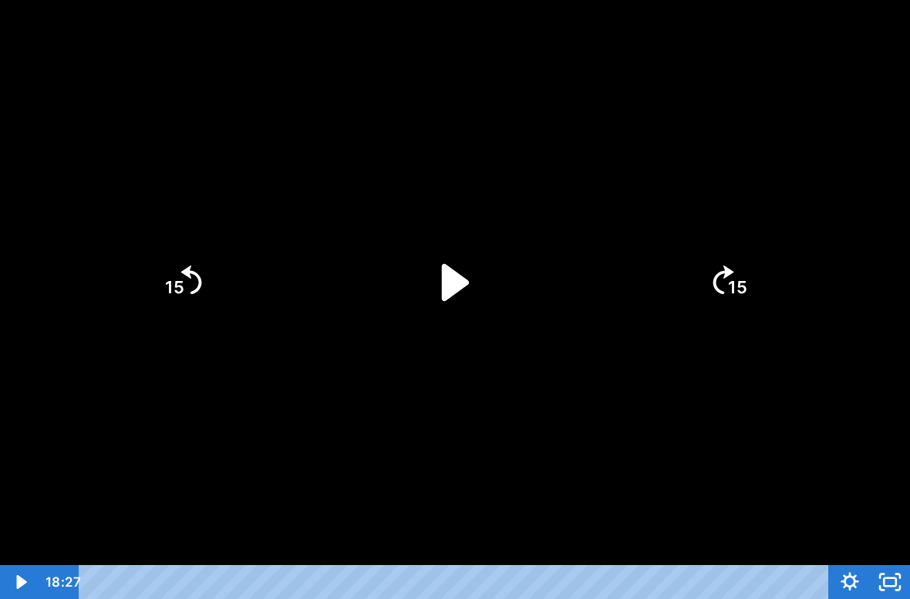
click at [907, 549] on icon "Unfullscreen" at bounding box center [890, 582] width 40 height 34
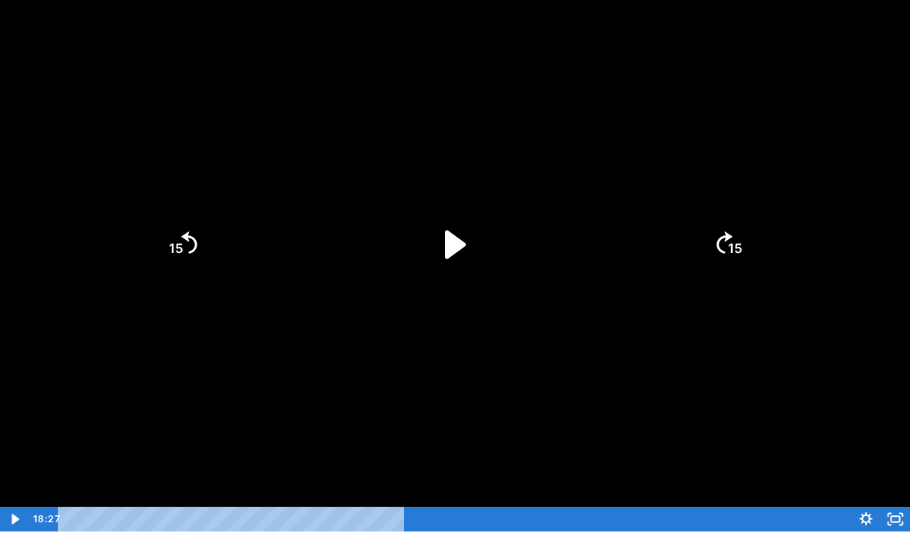
scroll to position [19, 0]
